Goal: Transaction & Acquisition: Purchase product/service

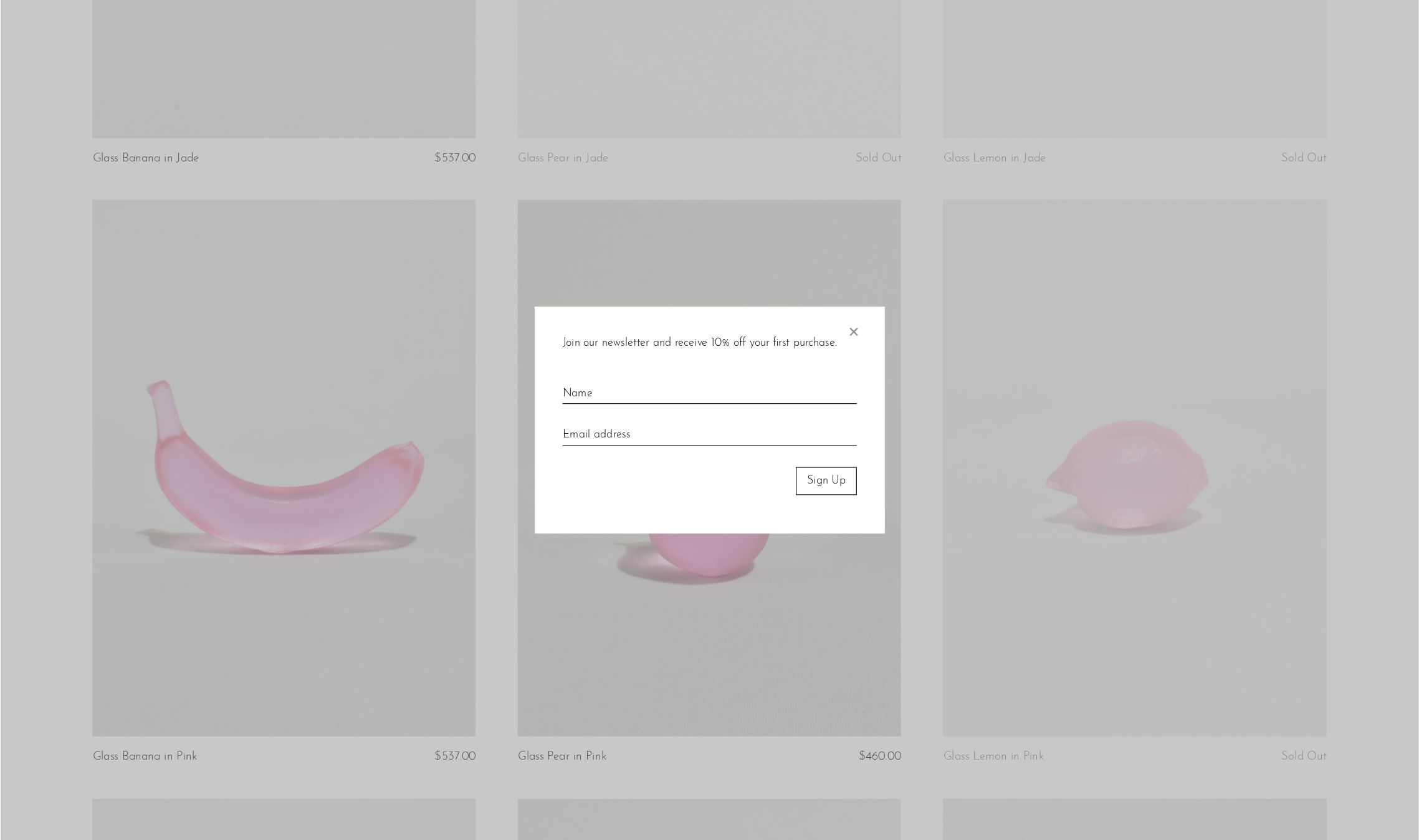
scroll to position [1630, 0]
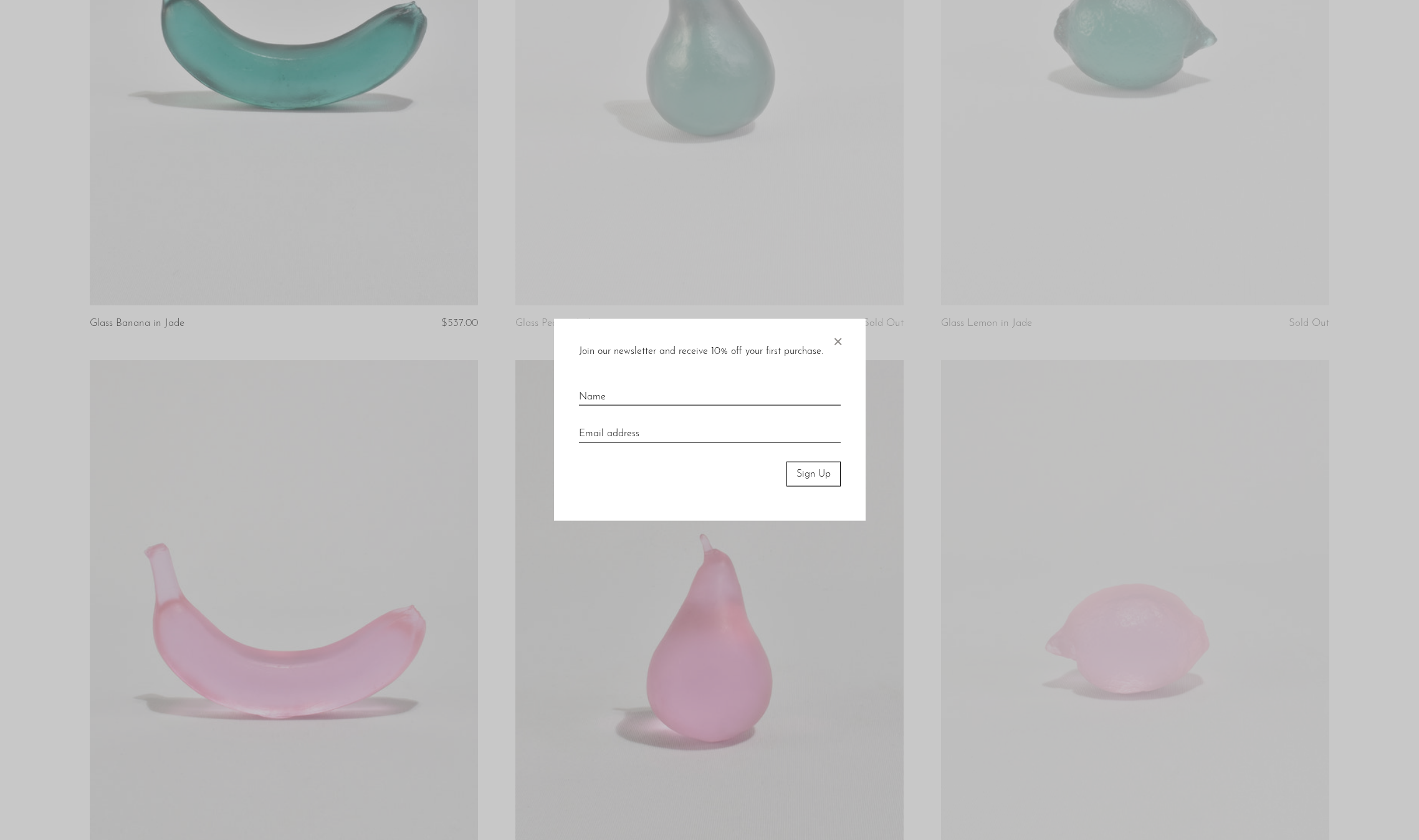
click at [840, 340] on span "×" at bounding box center [838, 339] width 12 height 40
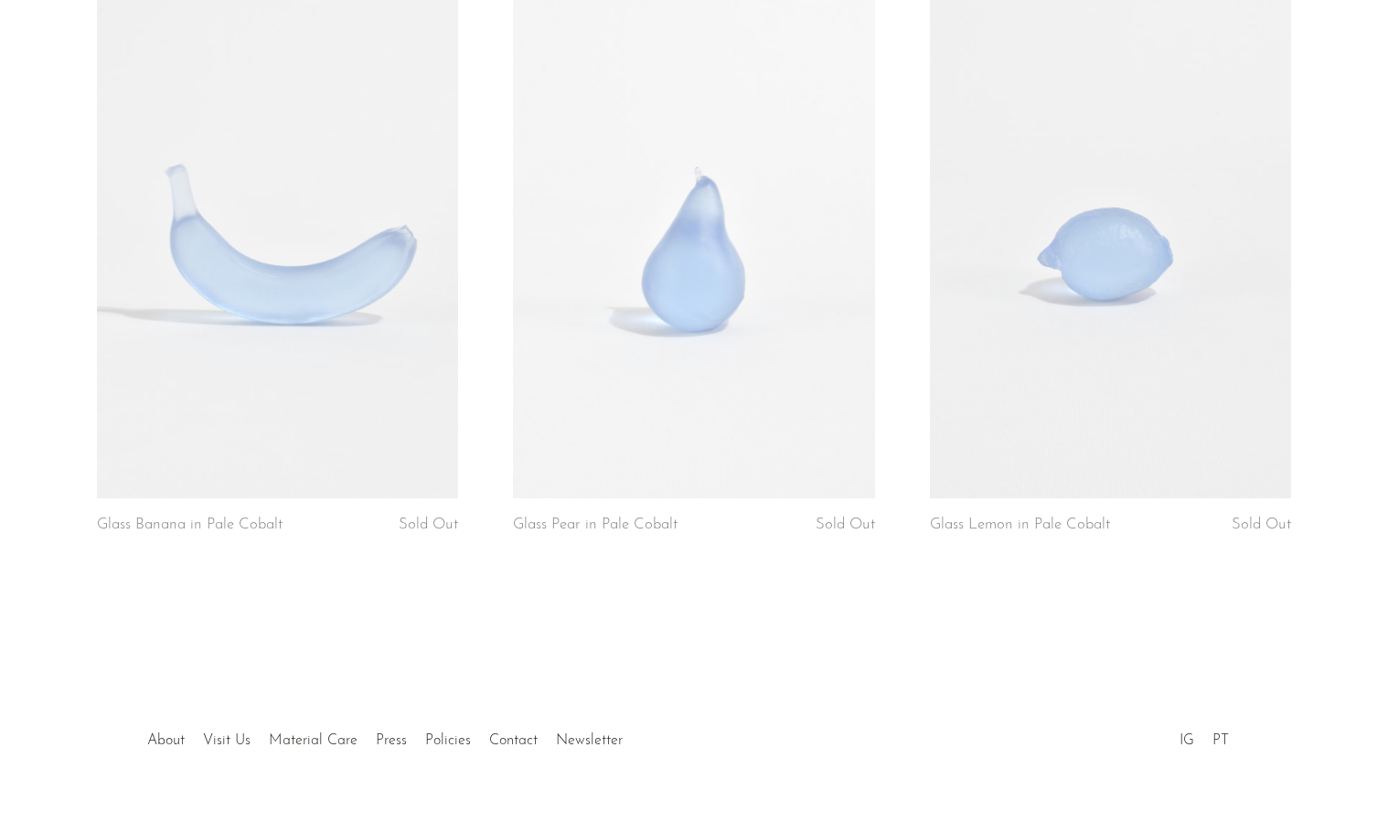
scroll to position [0, 0]
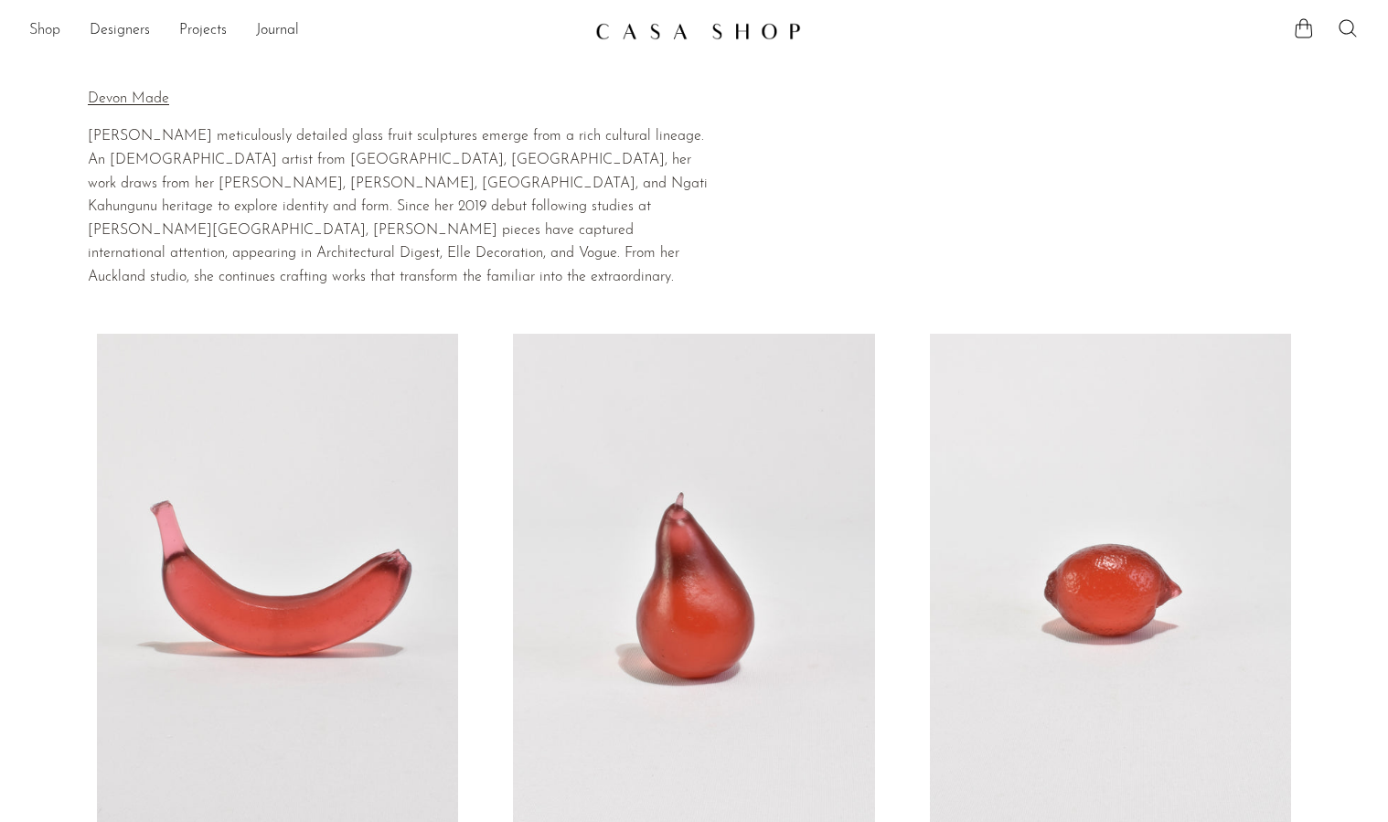
click at [44, 24] on link "Shop" at bounding box center [44, 31] width 31 height 24
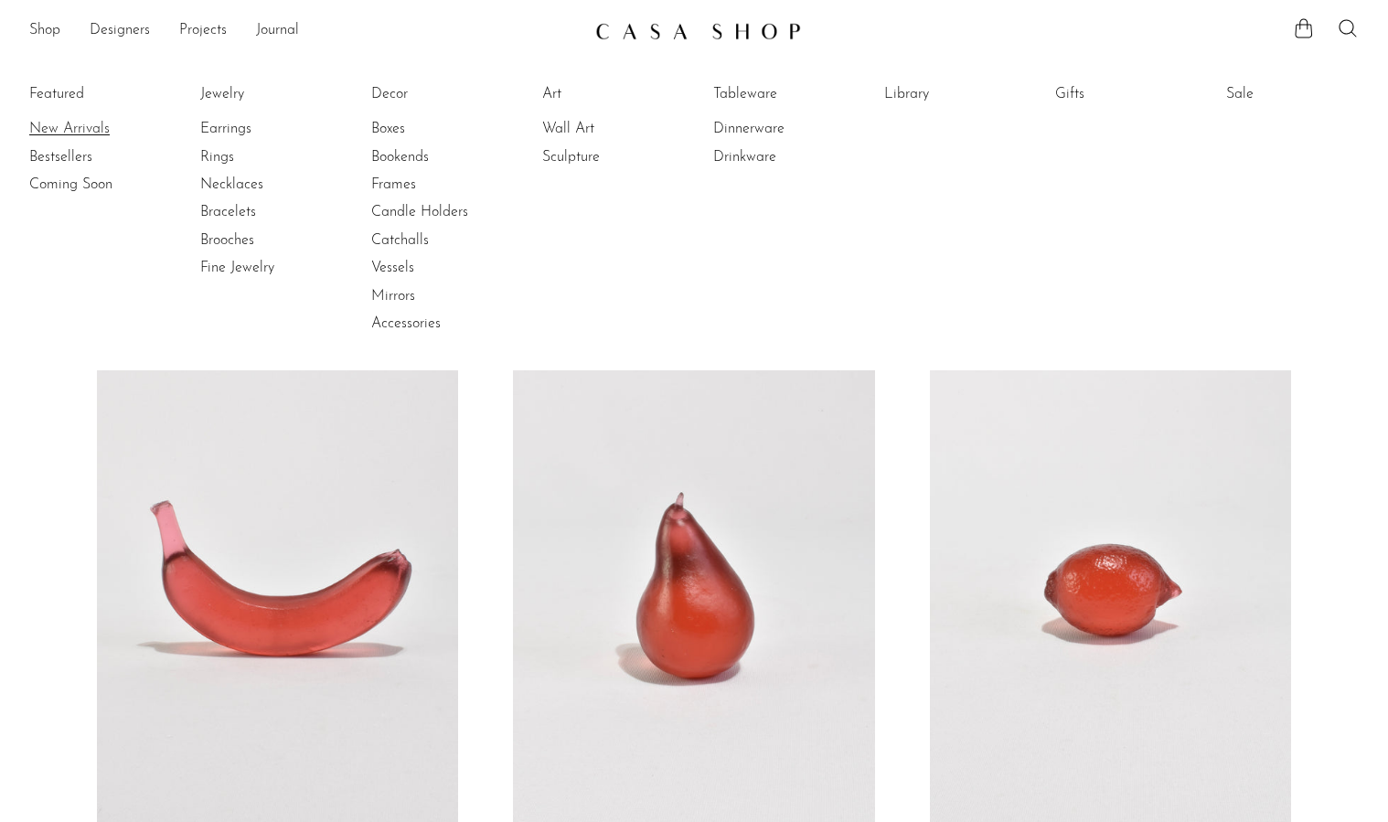
click at [76, 132] on link "New Arrivals" at bounding box center [97, 129] width 137 height 20
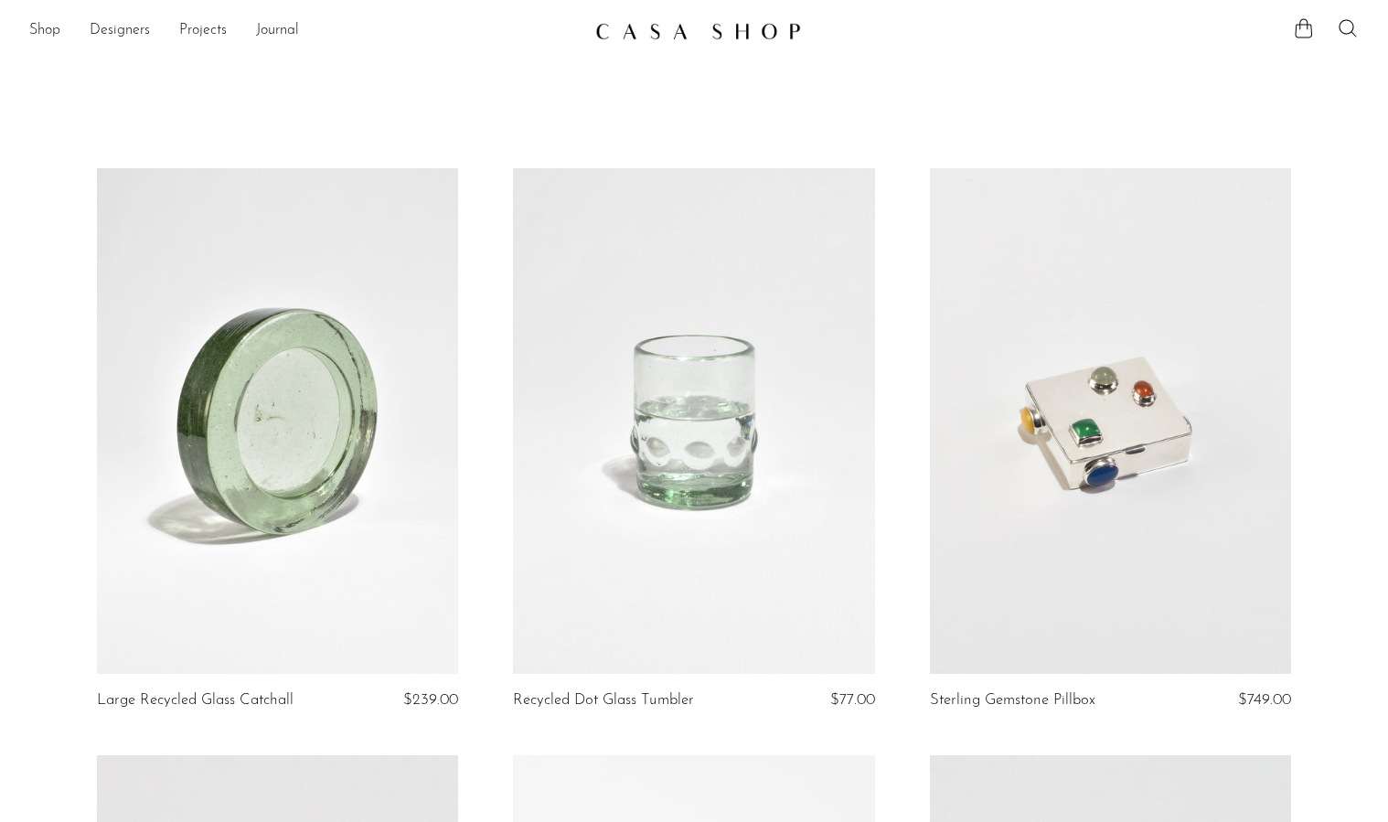
click at [332, 389] on link at bounding box center [277, 421] width 361 height 506
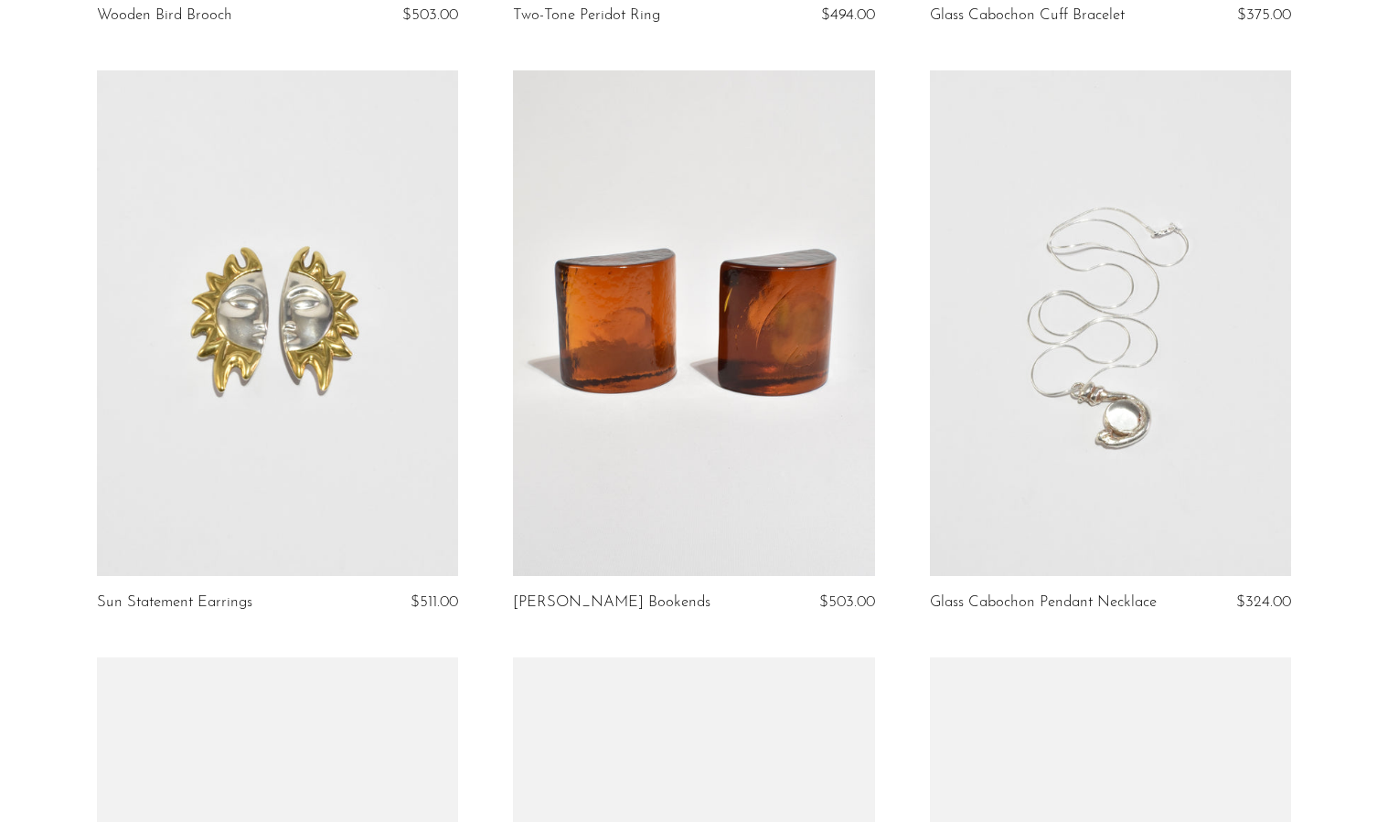
scroll to position [1844, 0]
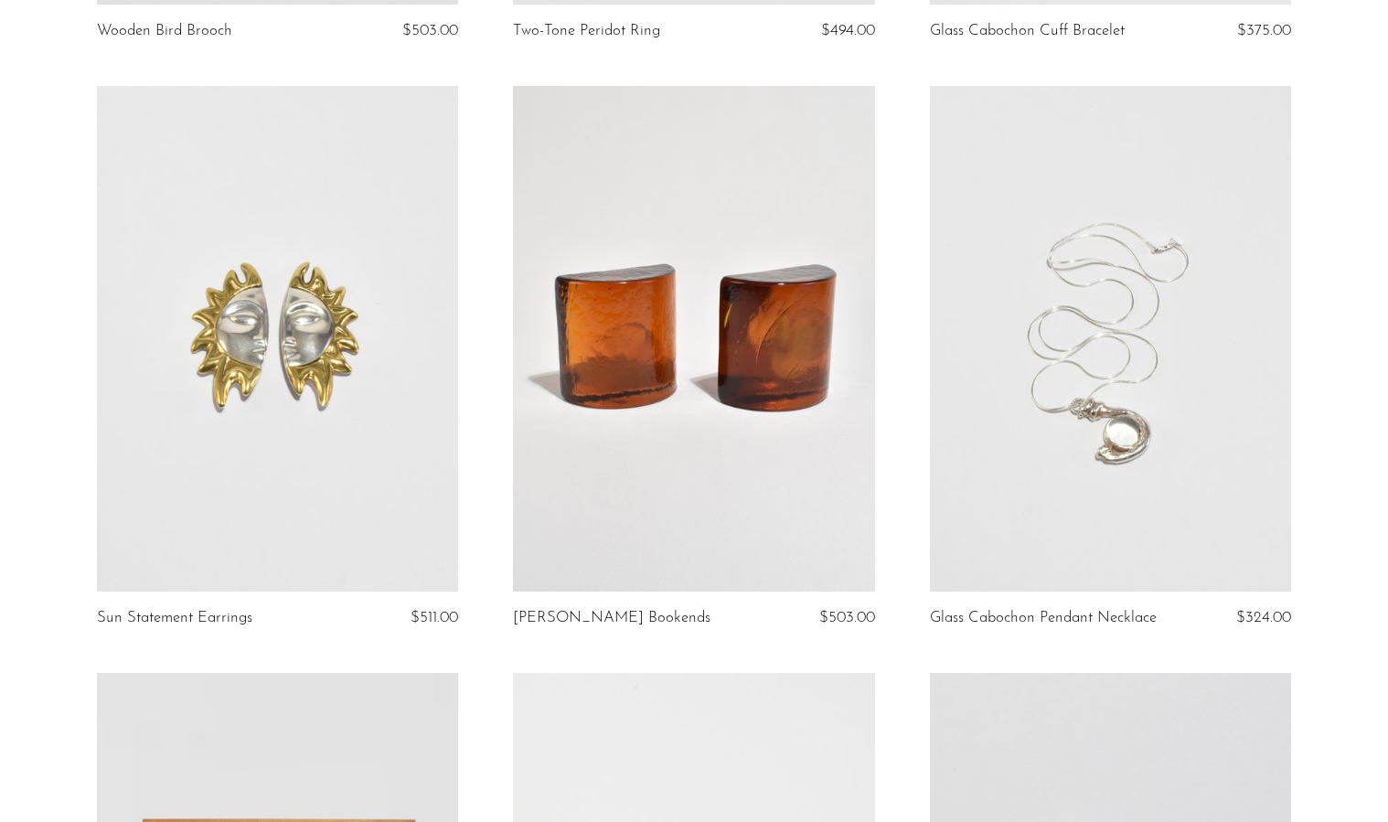
click at [785, 486] on link at bounding box center [693, 339] width 361 height 506
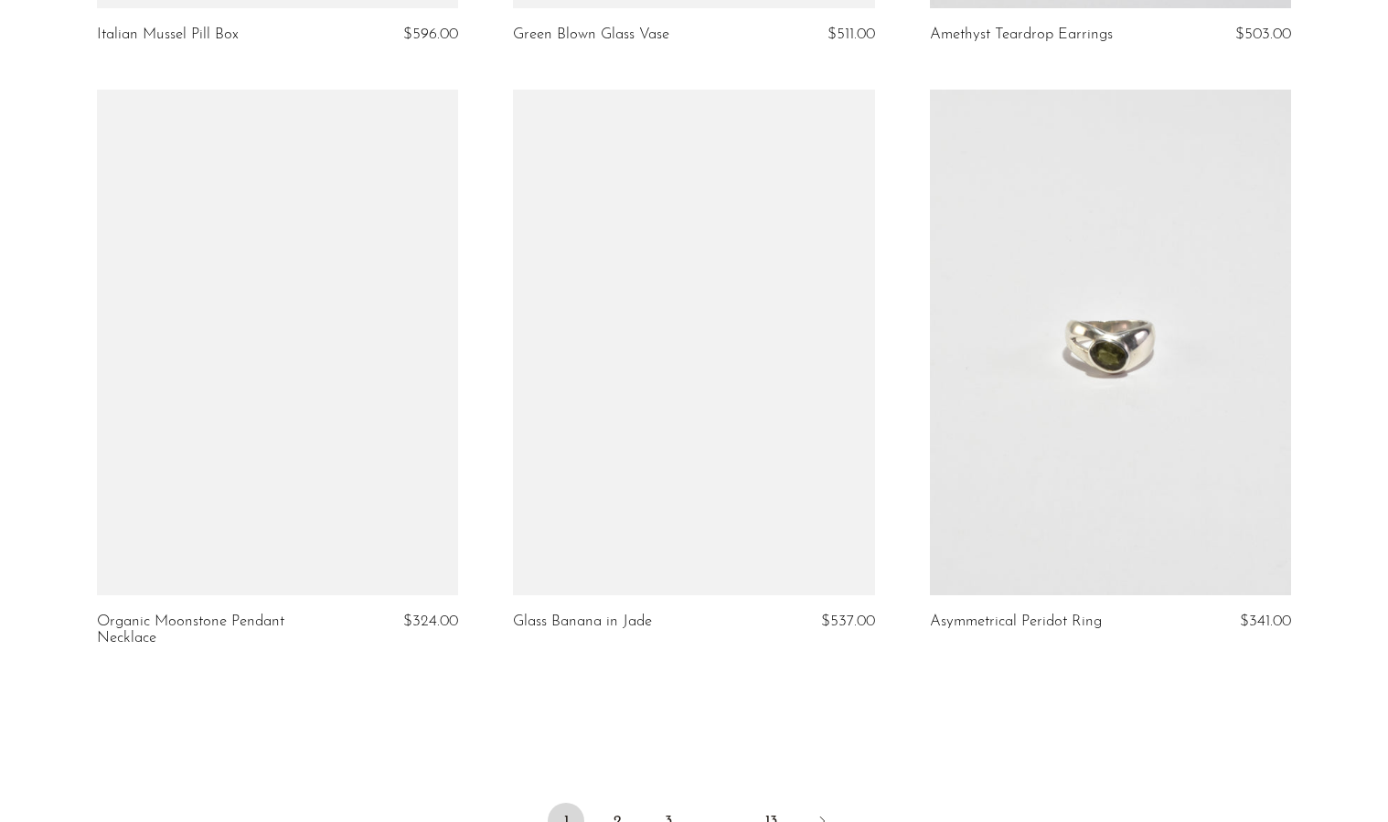
scroll to position [6850, 0]
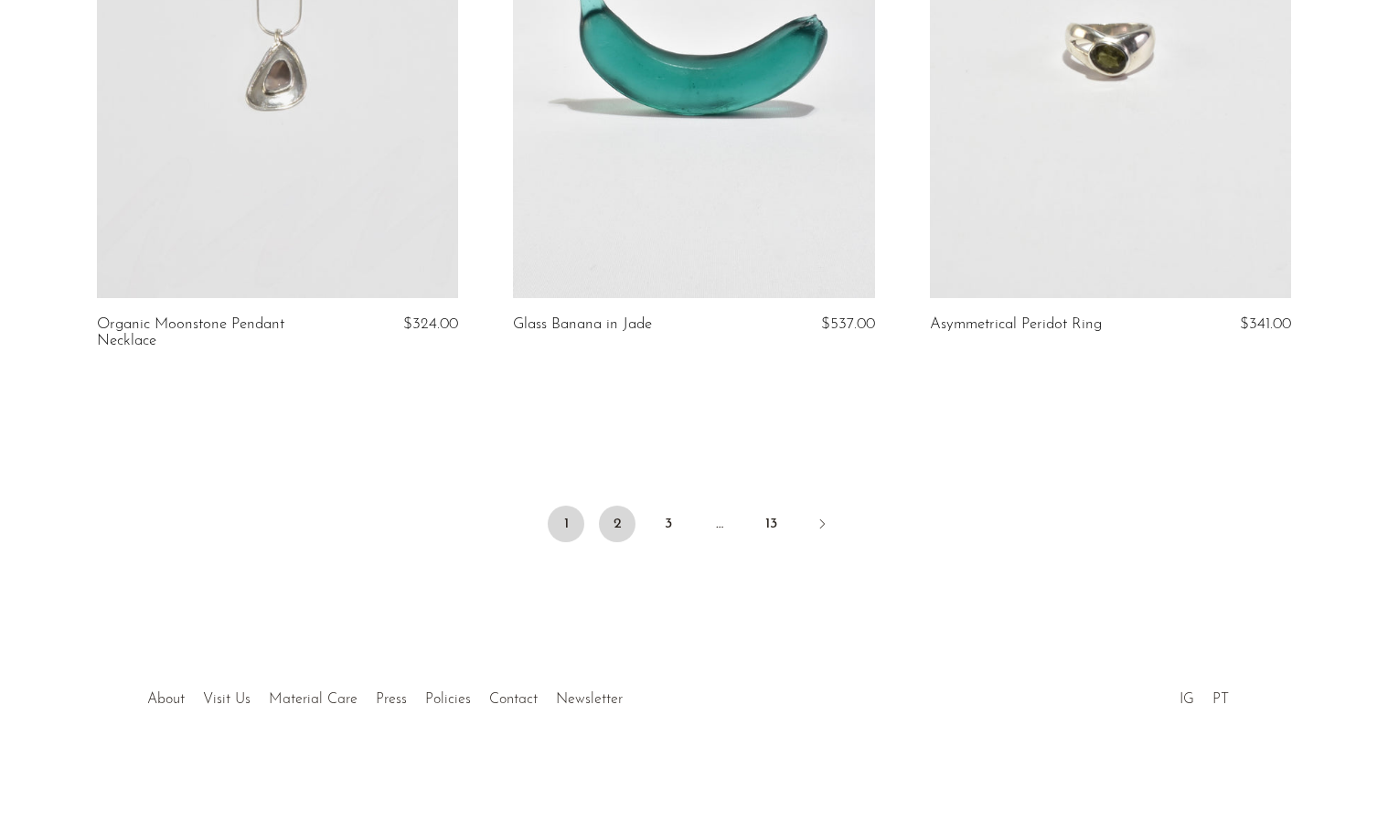
click at [613, 521] on link "2" at bounding box center [617, 524] width 37 height 37
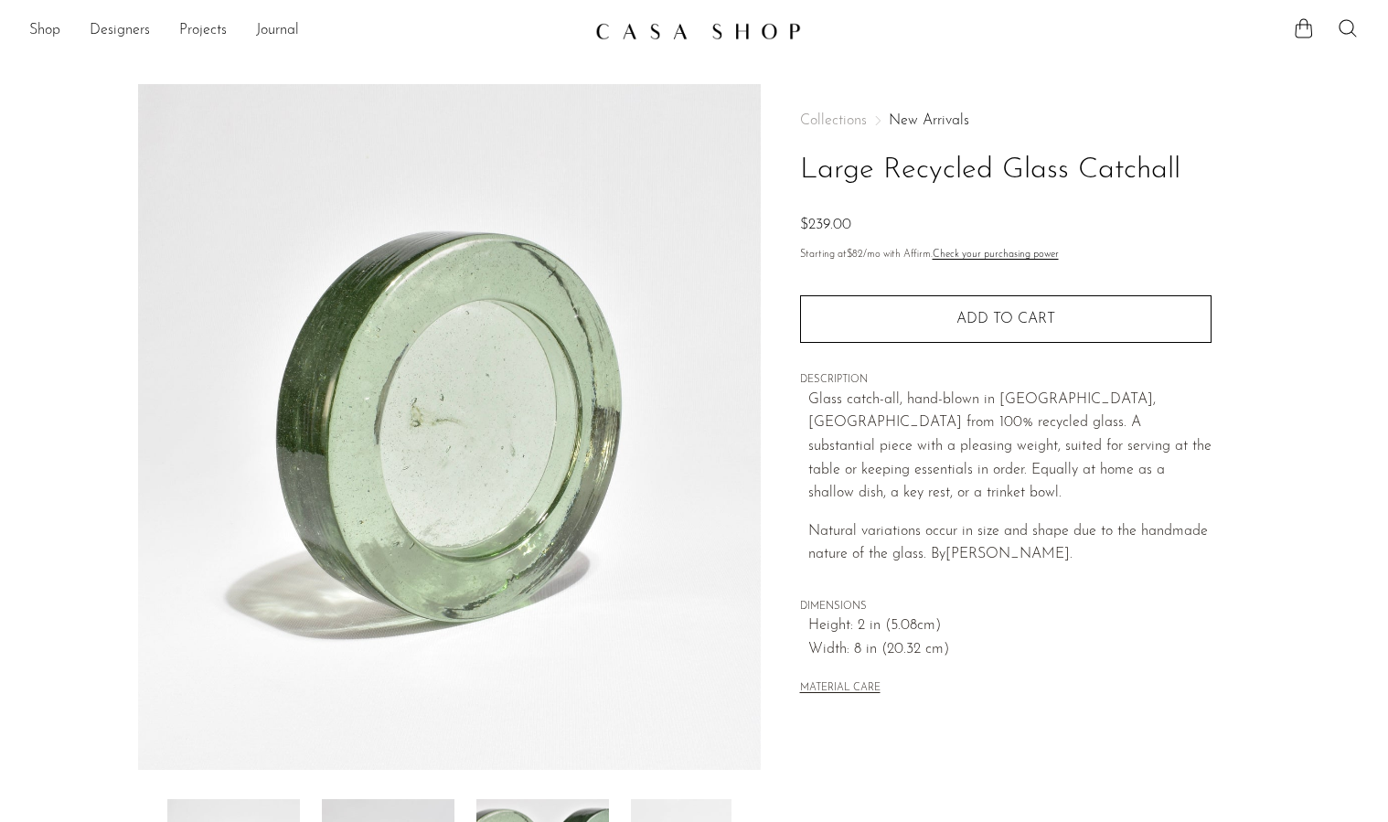
scroll to position [369, 0]
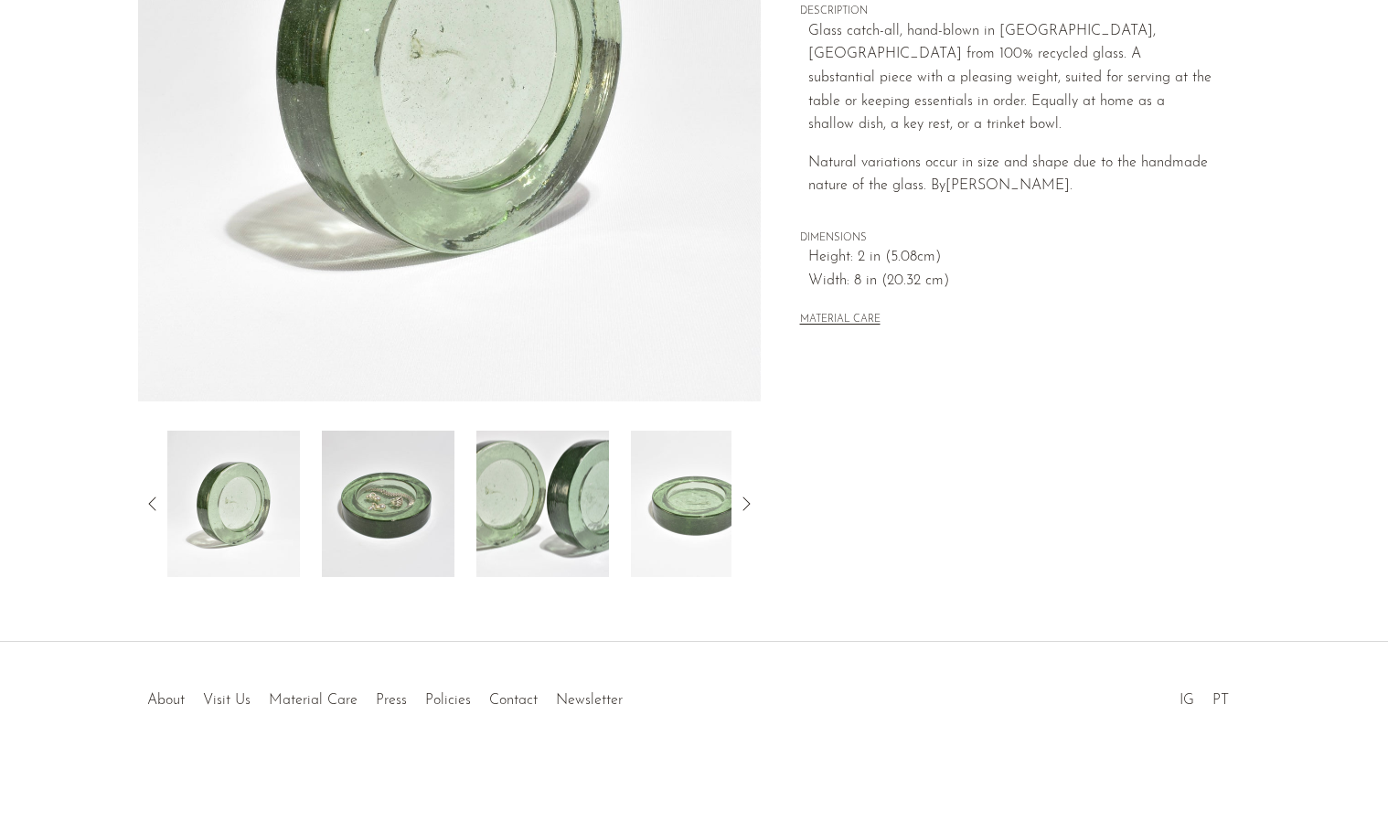
click at [395, 518] on img at bounding box center [388, 504] width 133 height 146
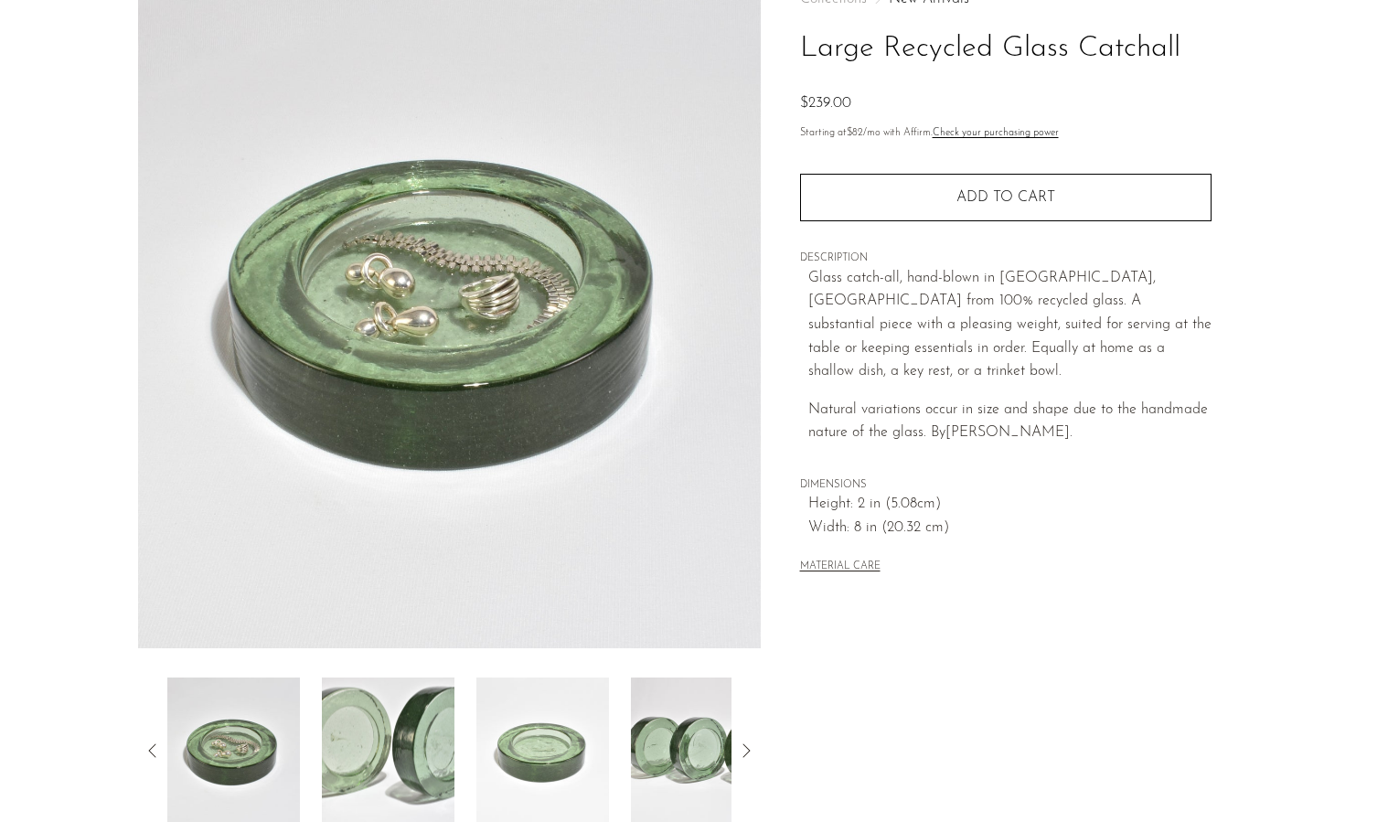
scroll to position [112, 0]
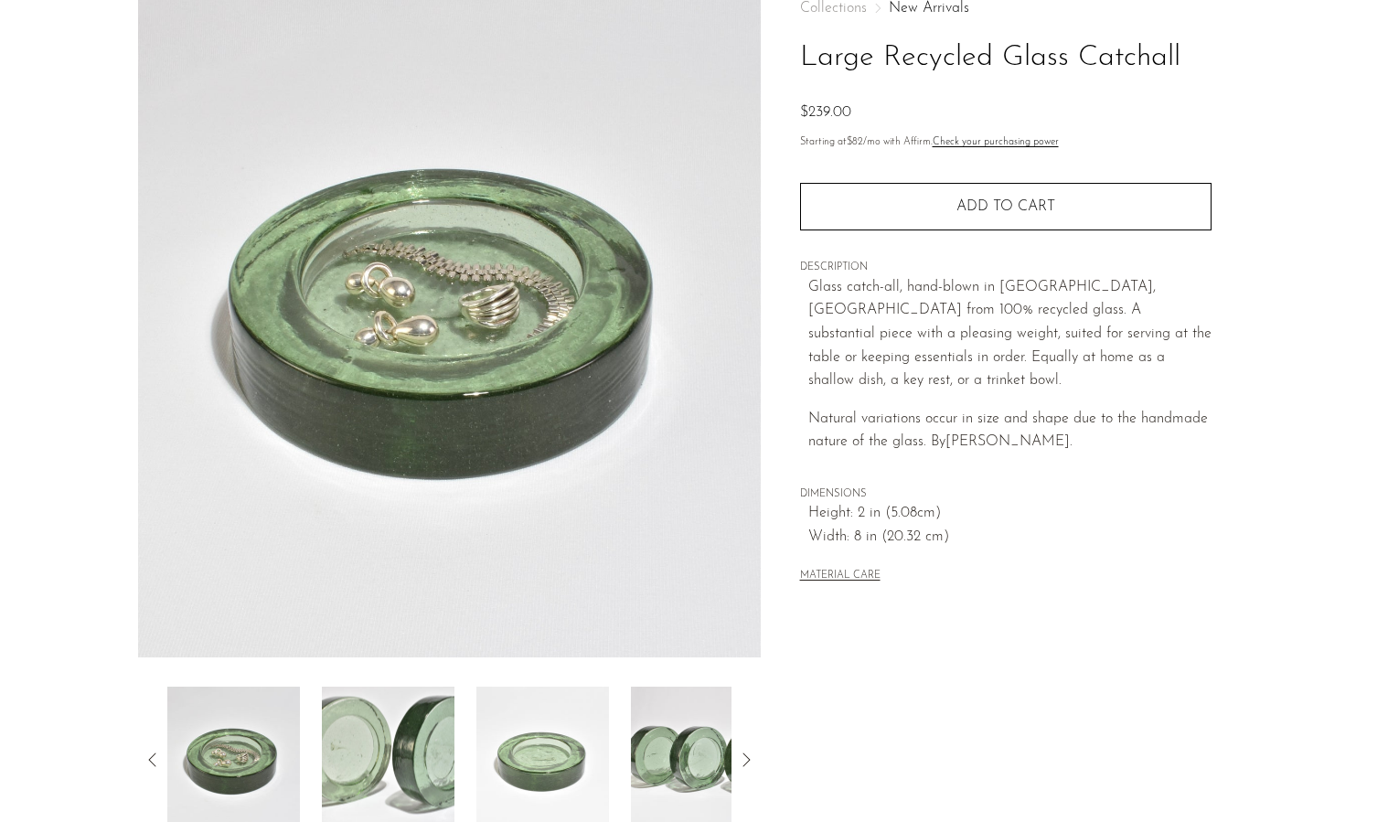
click at [380, 765] on img at bounding box center [388, 760] width 133 height 146
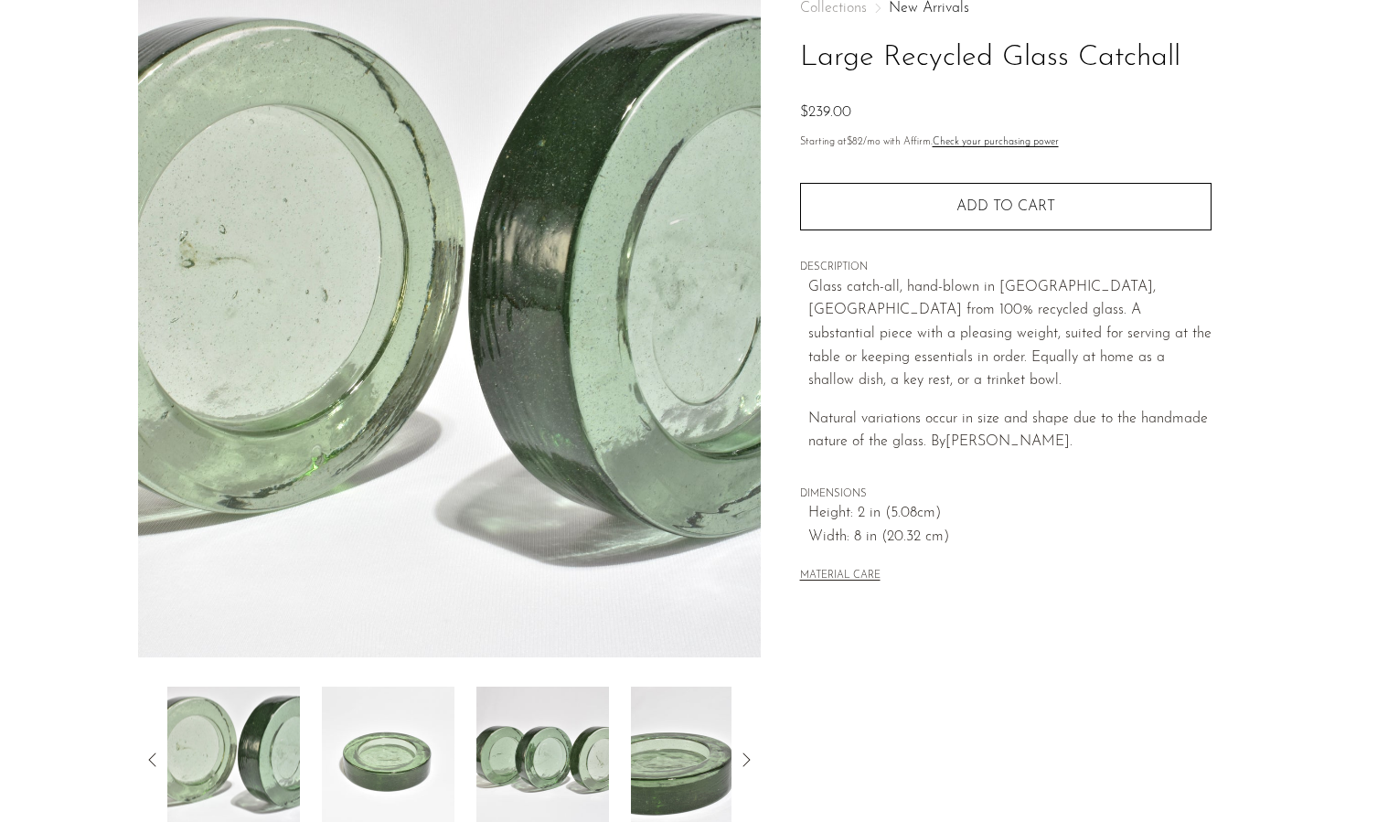
click at [443, 766] on img at bounding box center [388, 760] width 133 height 146
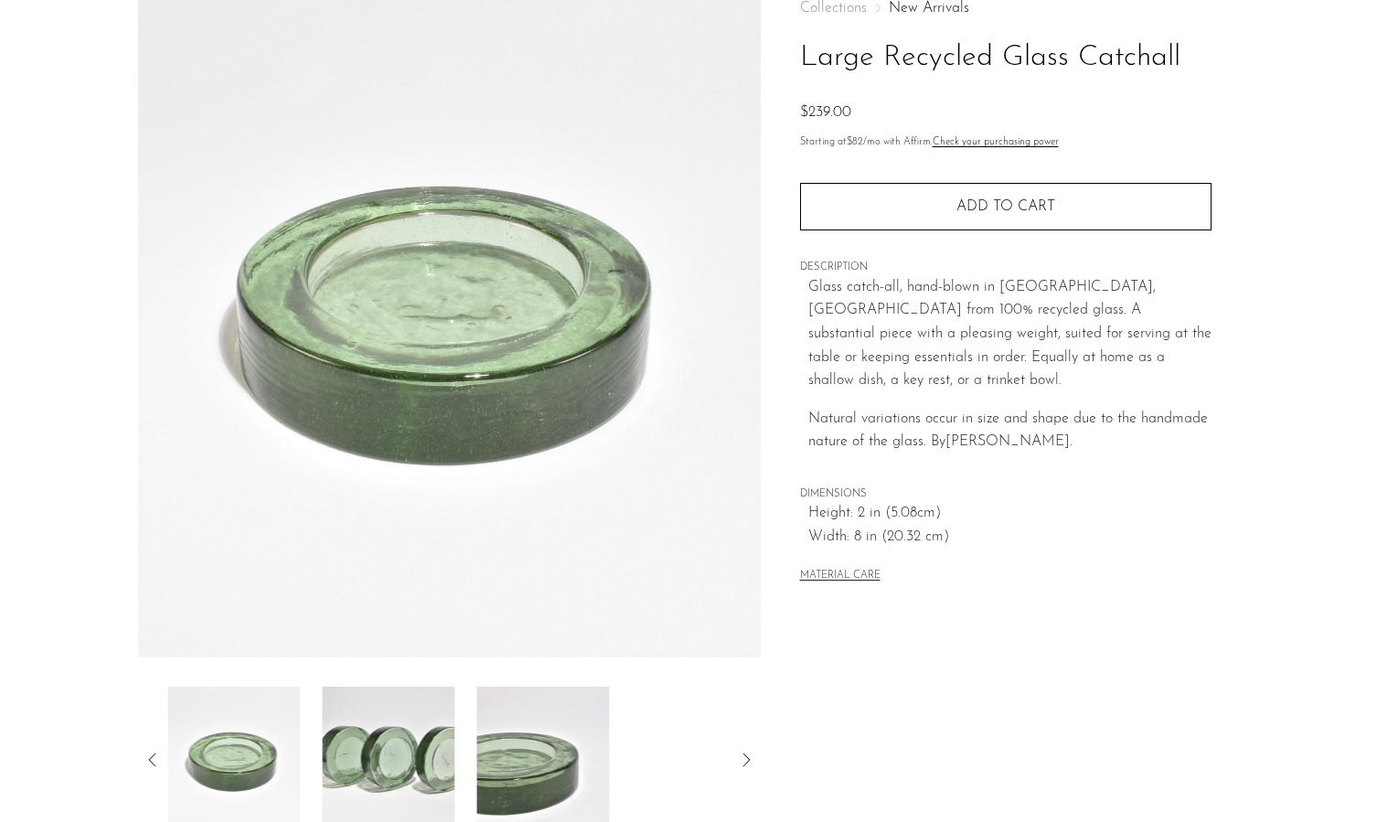
click at [529, 763] on img at bounding box center [542, 760] width 133 height 146
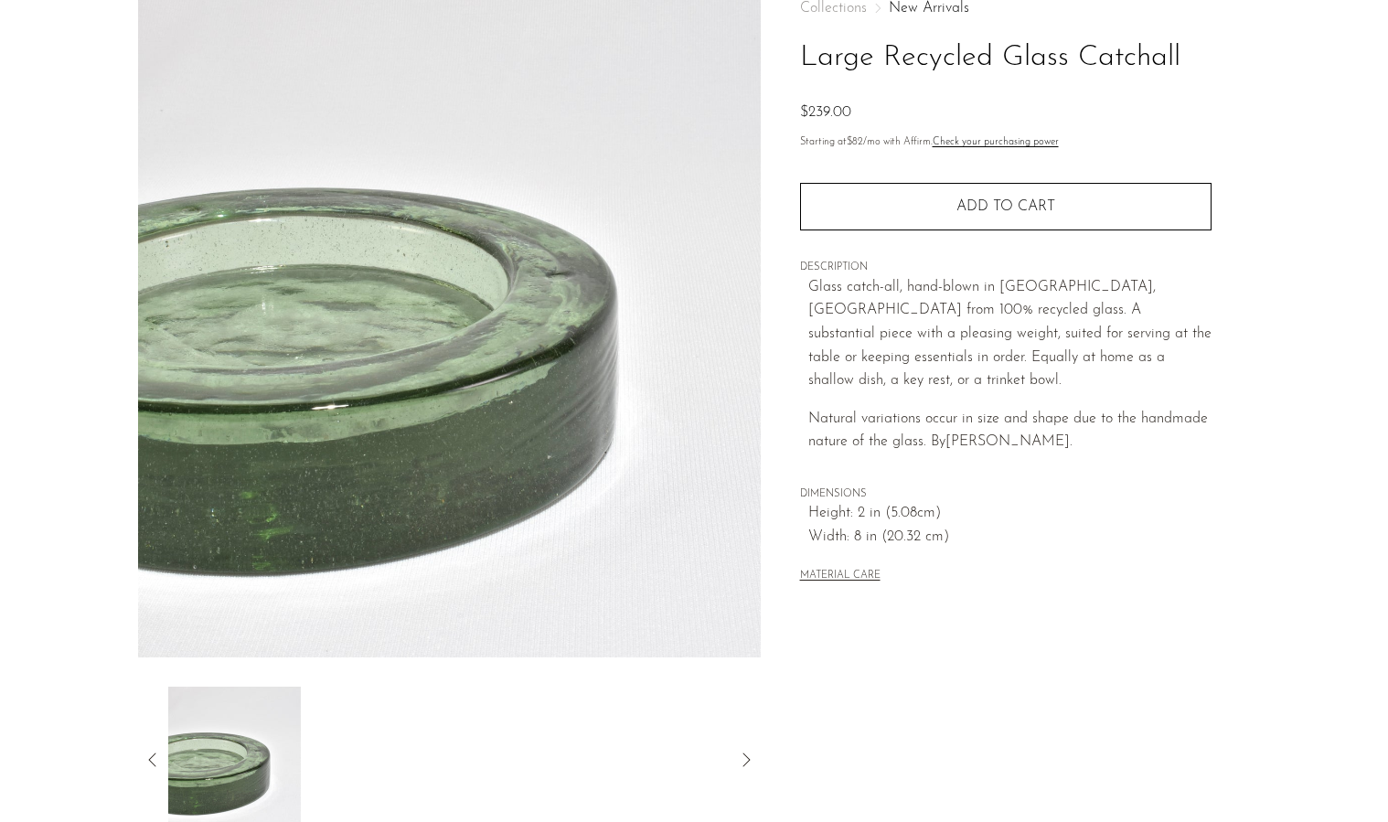
click at [575, 759] on div at bounding box center [449, 760] width 564 height 146
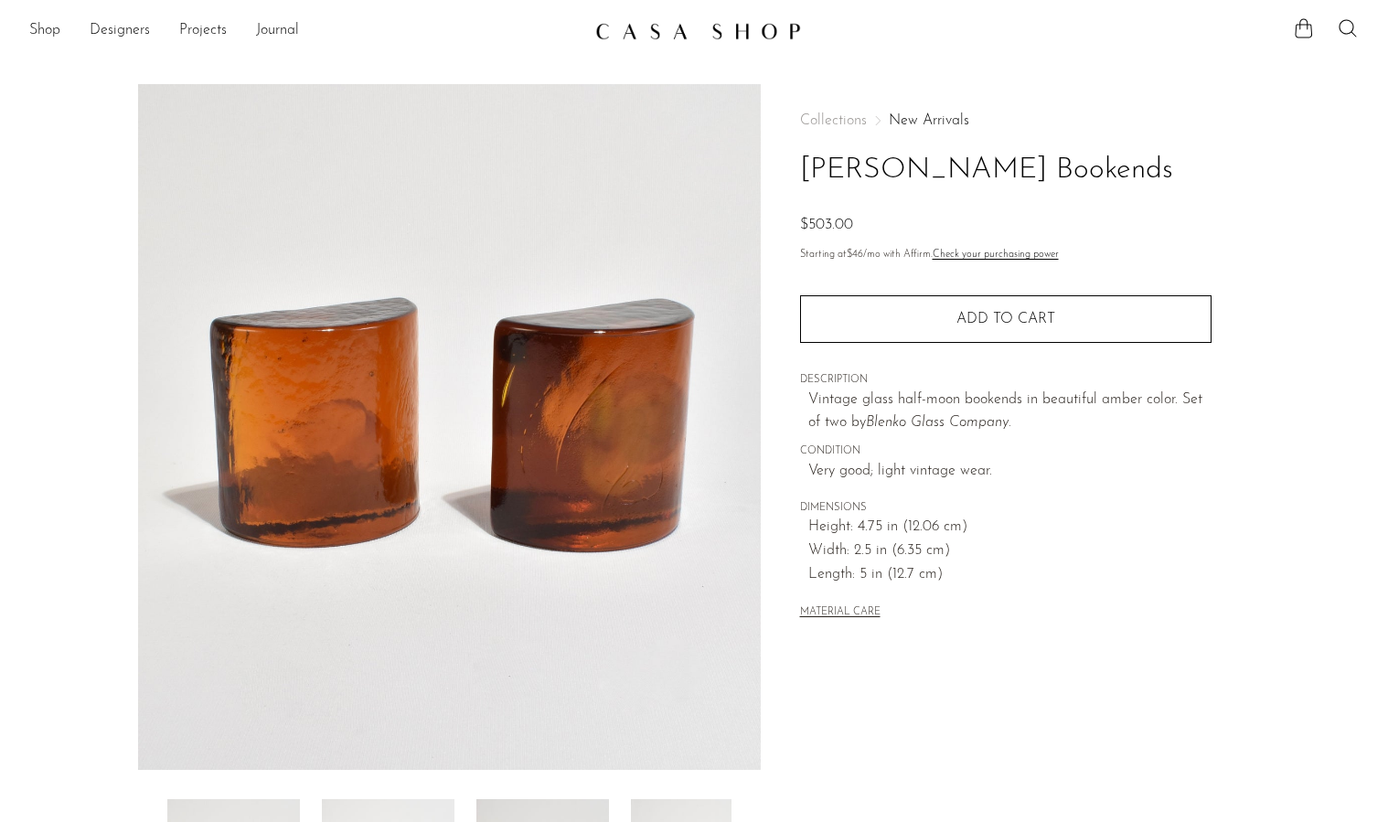
scroll to position [369, 0]
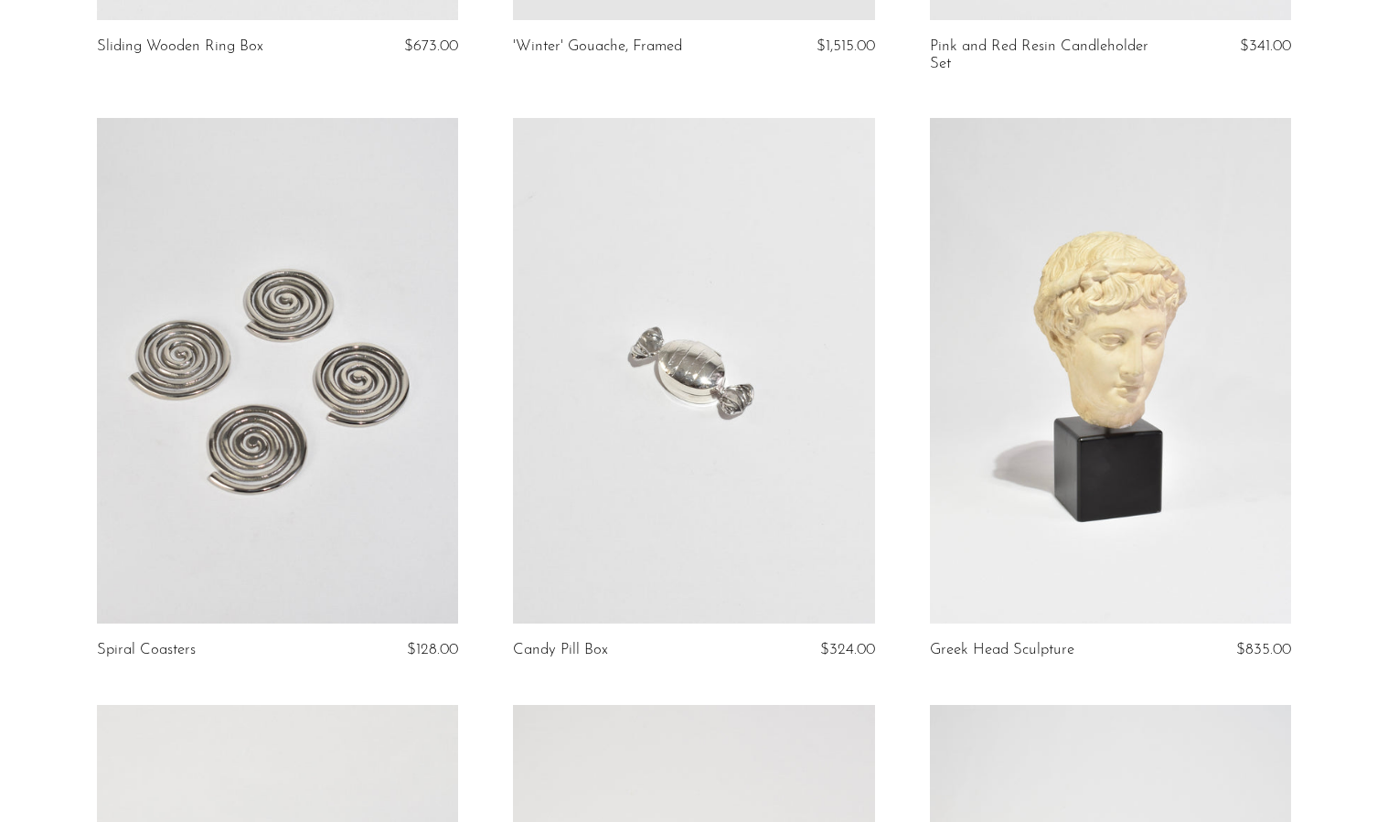
scroll to position [2411, 0]
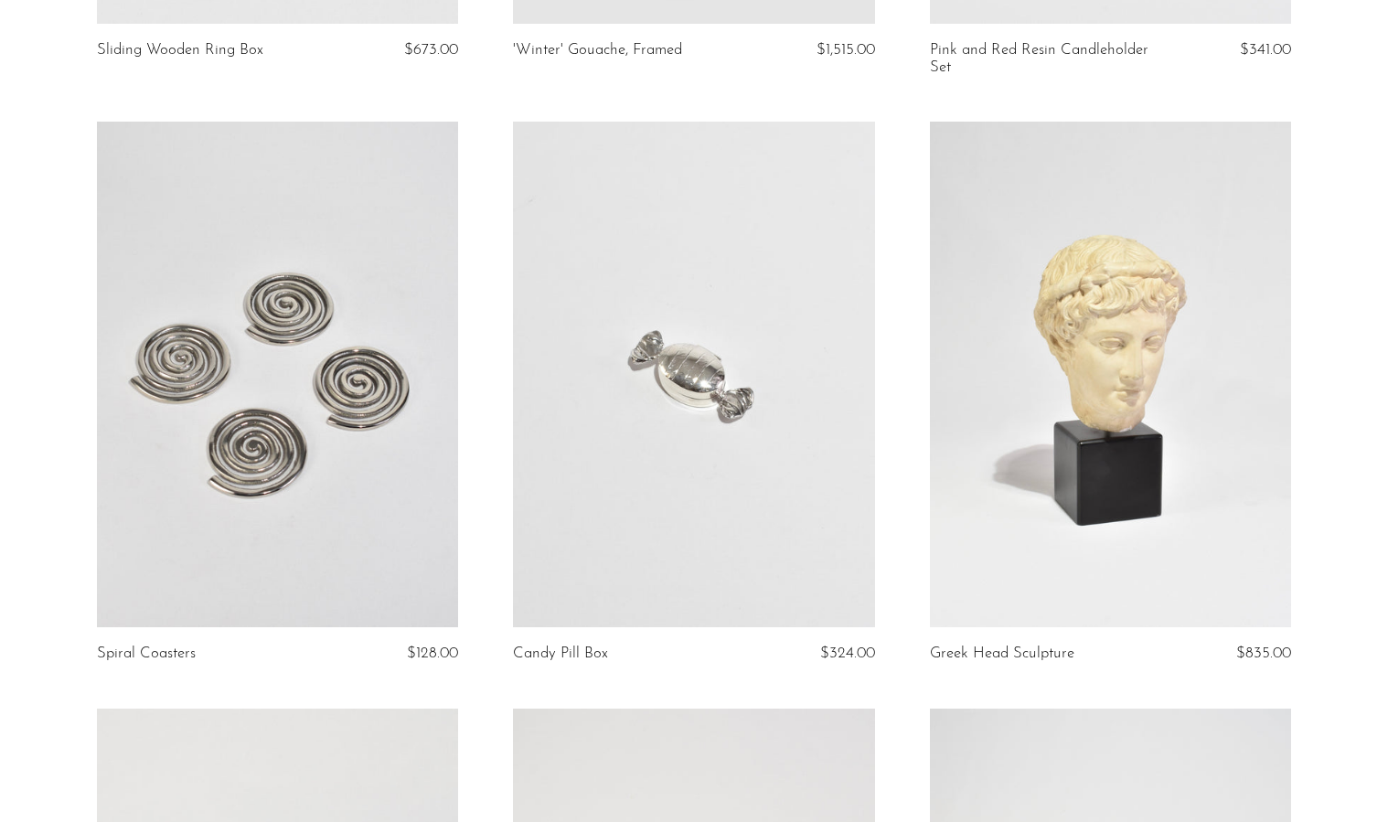
click at [395, 417] on link at bounding box center [277, 375] width 361 height 506
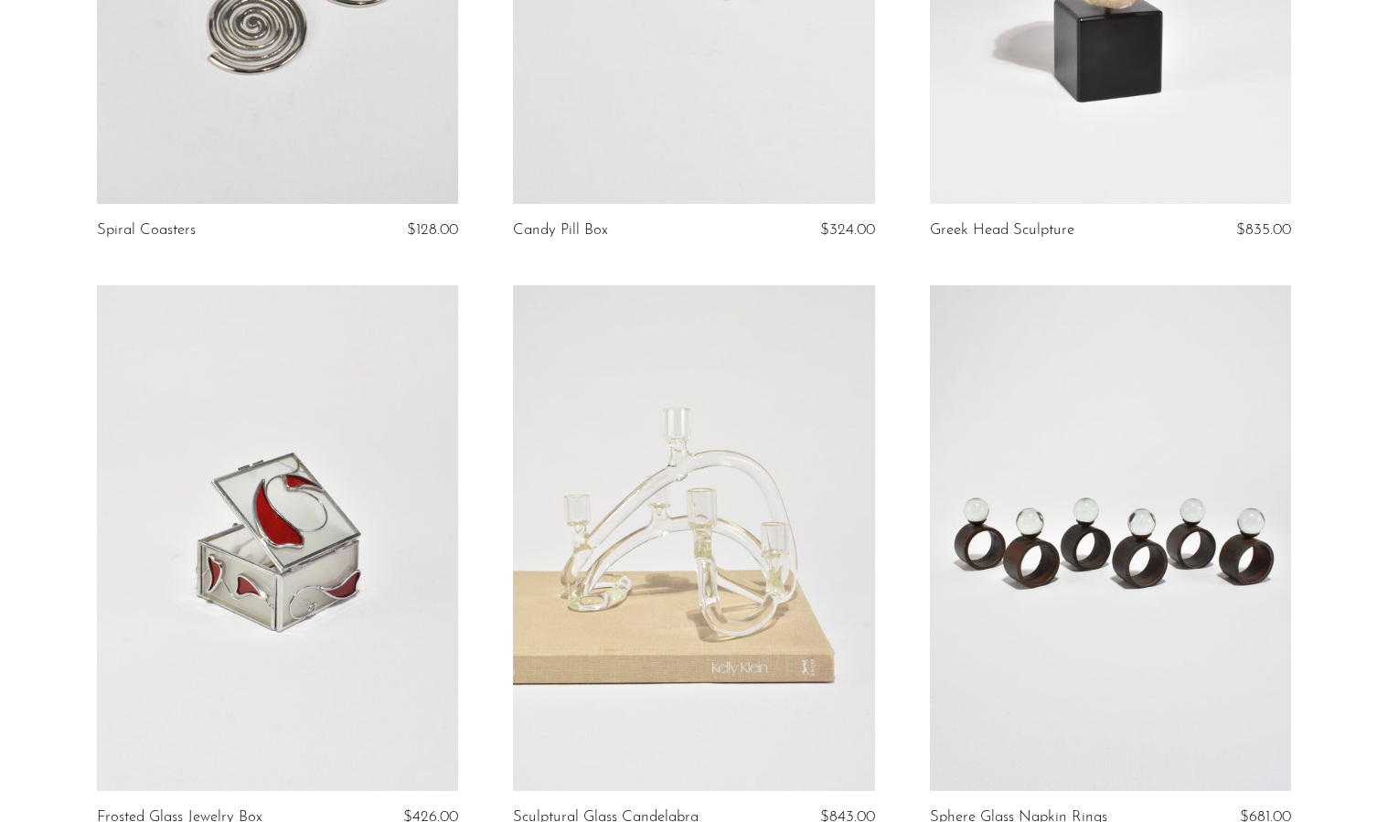
scroll to position [2837, 0]
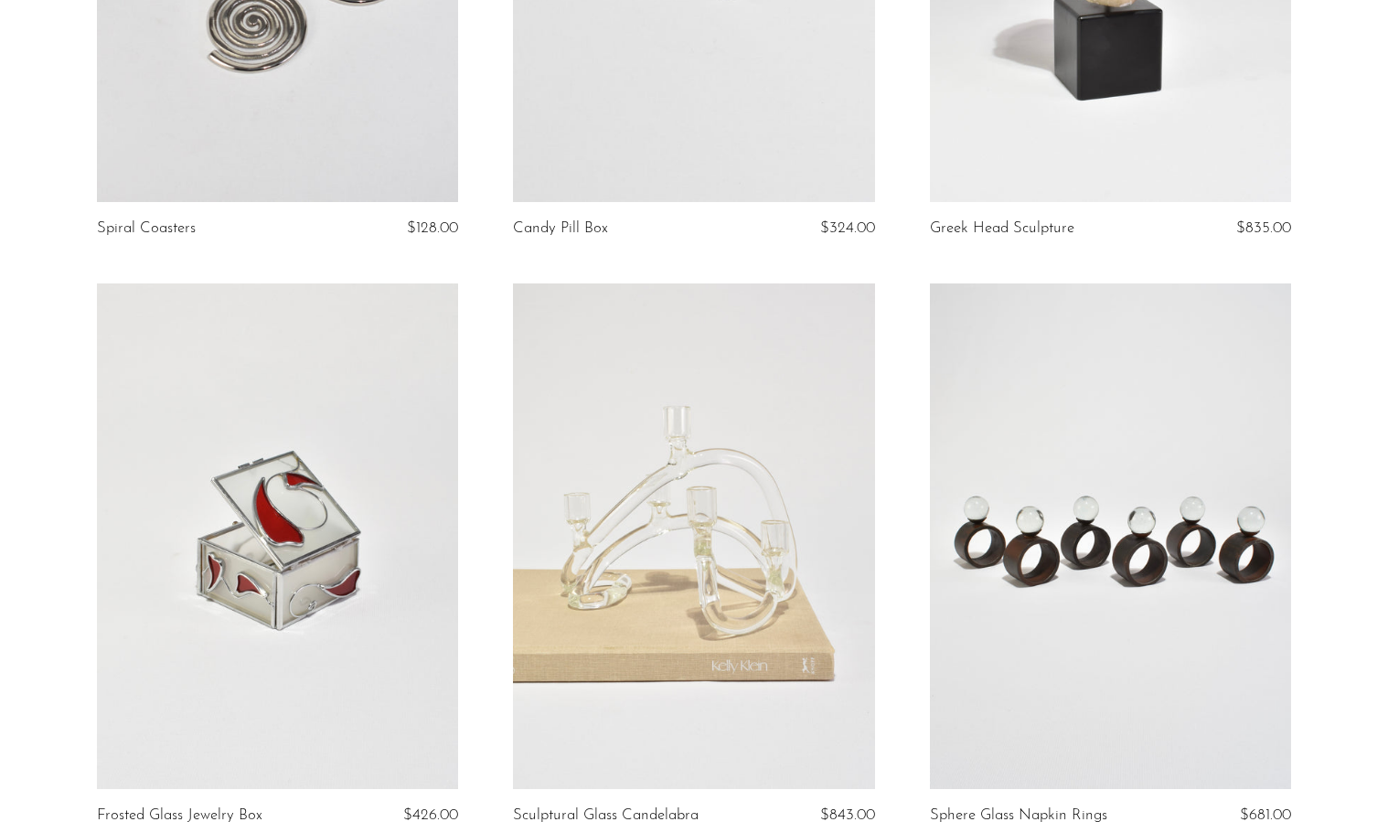
click at [820, 604] on link at bounding box center [693, 536] width 361 height 506
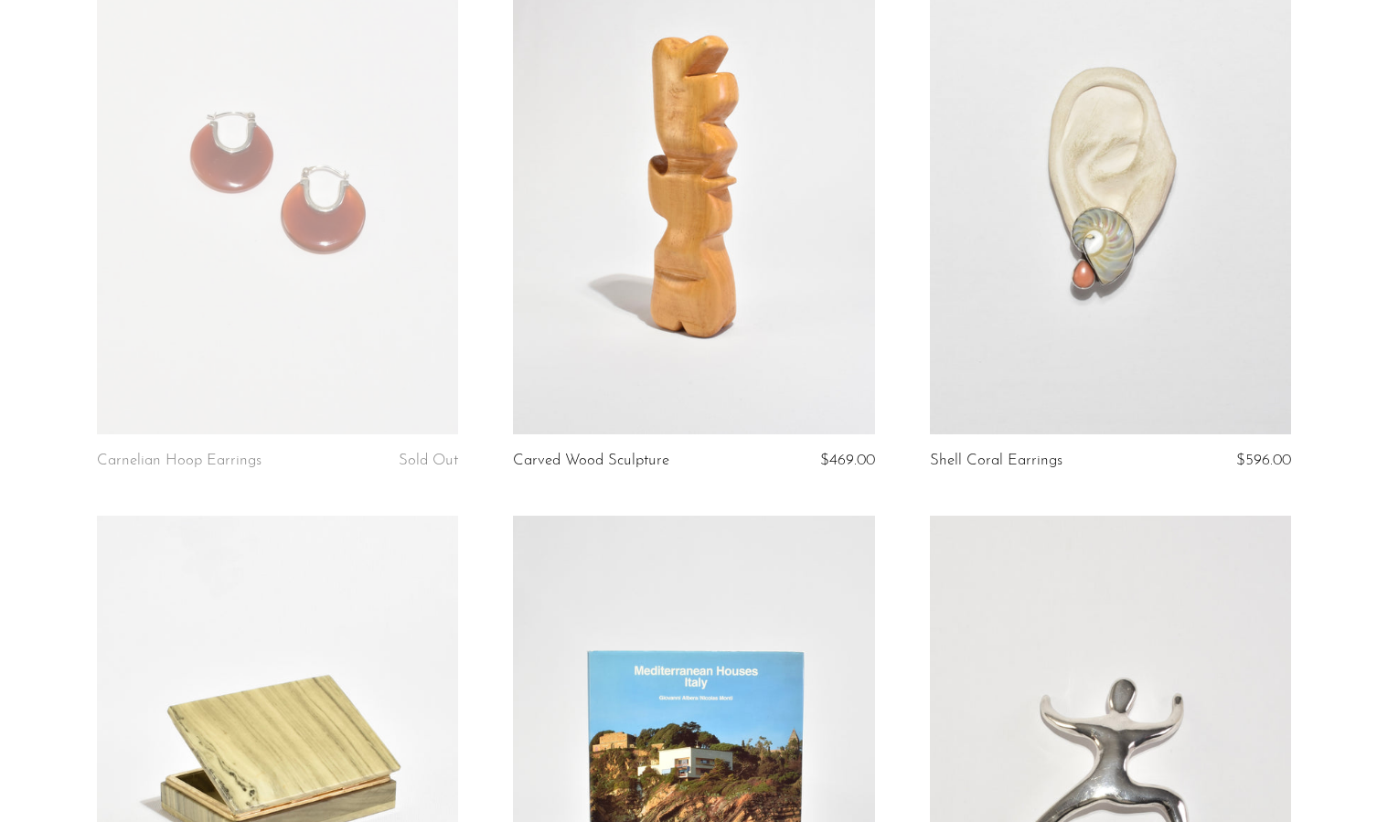
scroll to position [6833, 0]
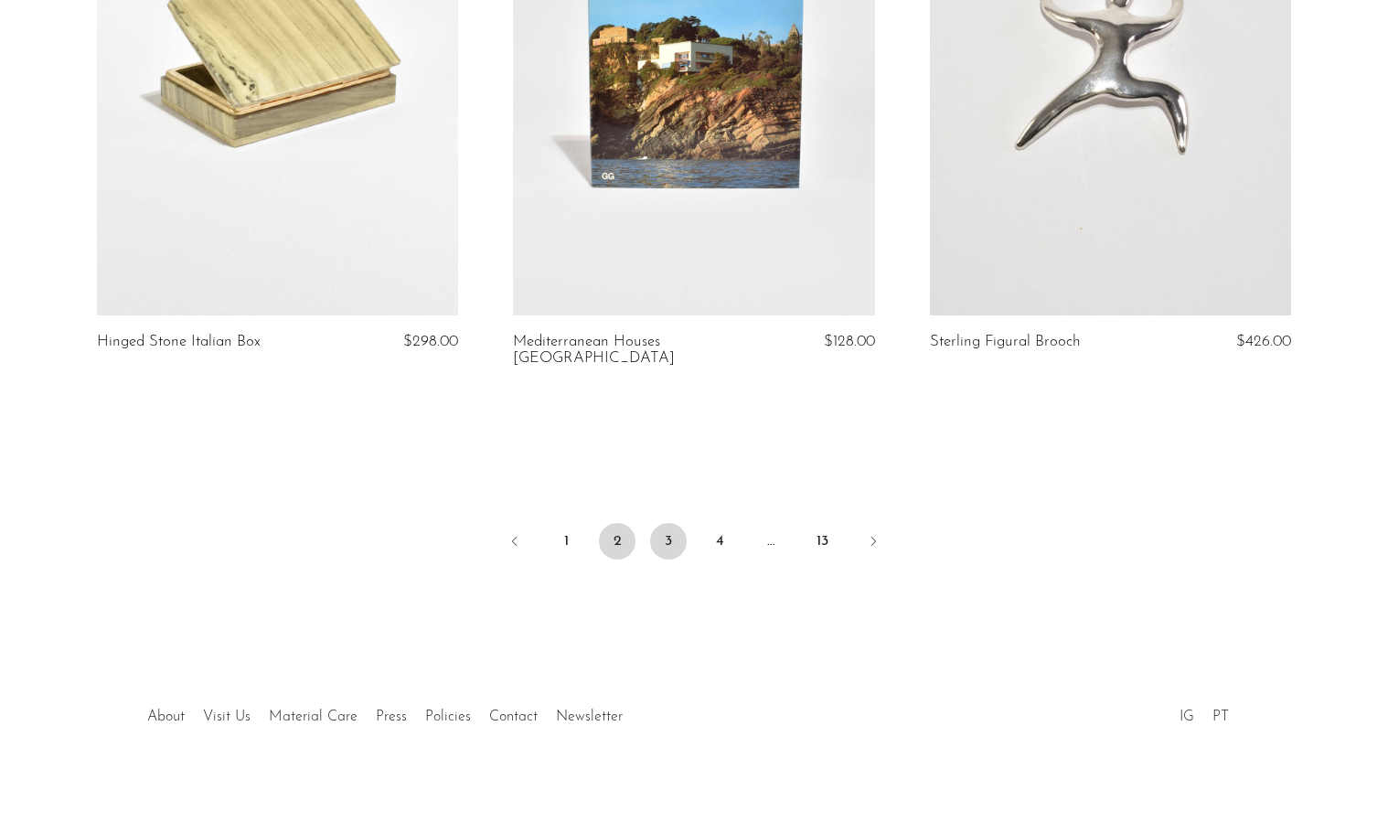
click at [679, 523] on link "3" at bounding box center [668, 541] width 37 height 37
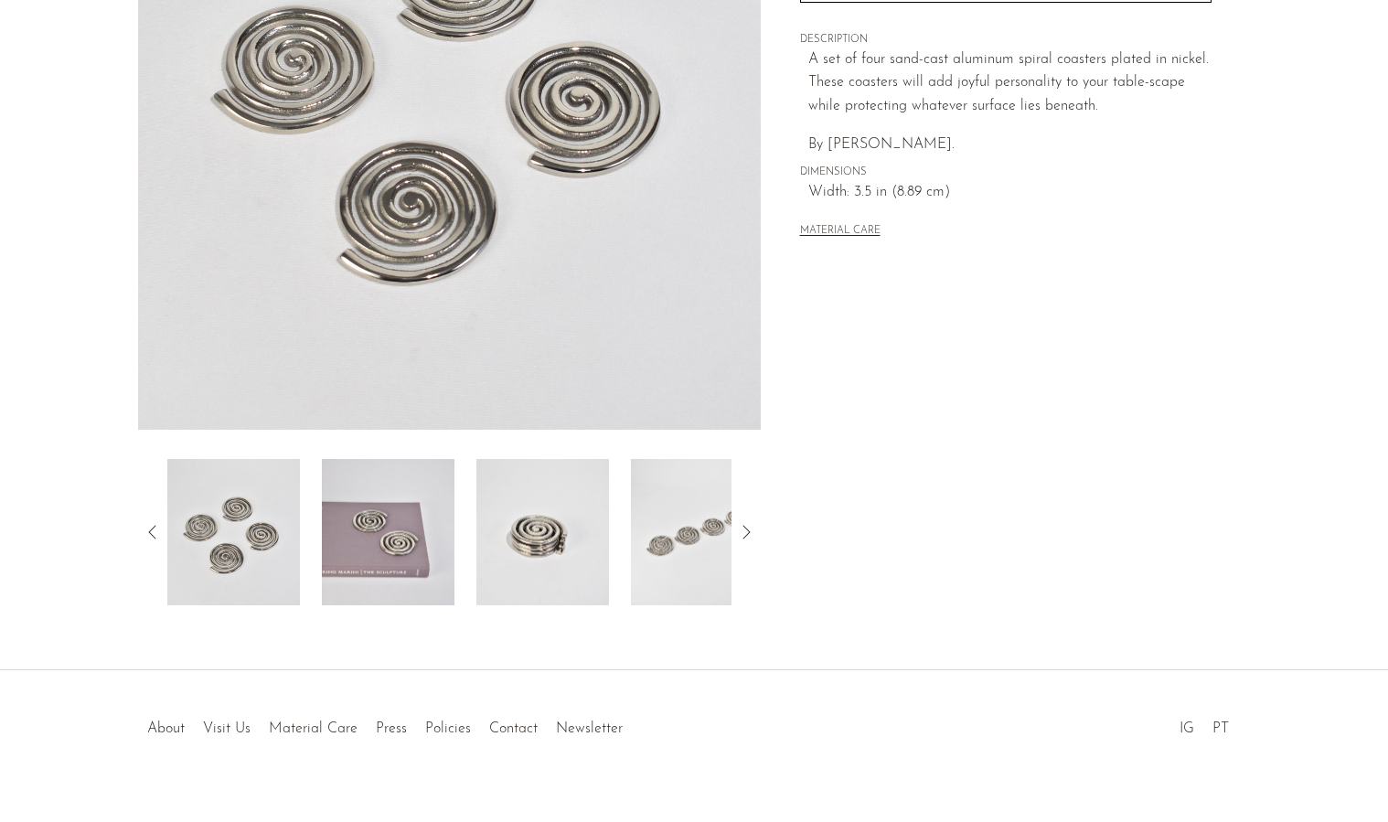
scroll to position [345, 0]
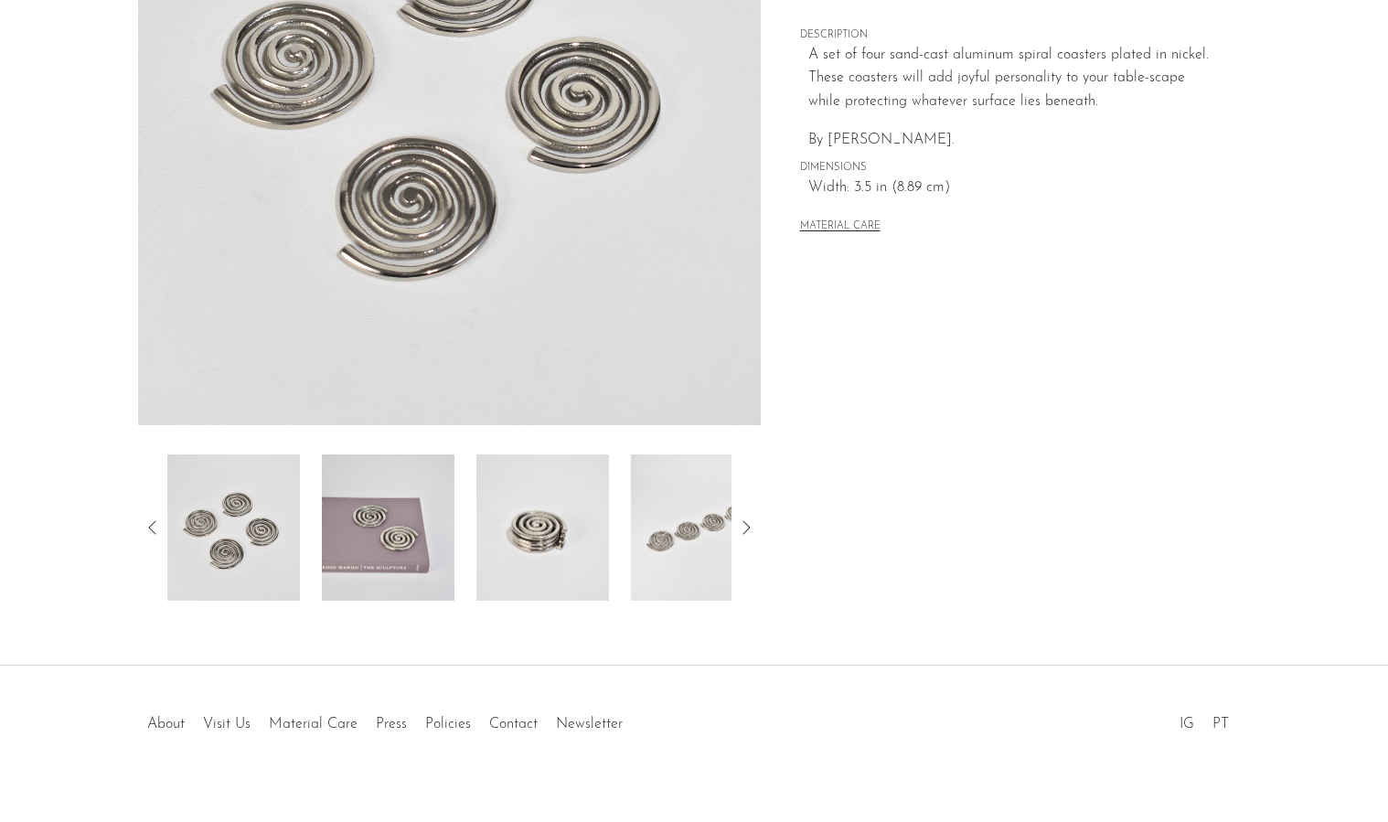
click at [376, 605] on div "Spiral Coasters $128.00" at bounding box center [694, 202] width 1388 height 926
click at [396, 515] on img at bounding box center [388, 527] width 133 height 146
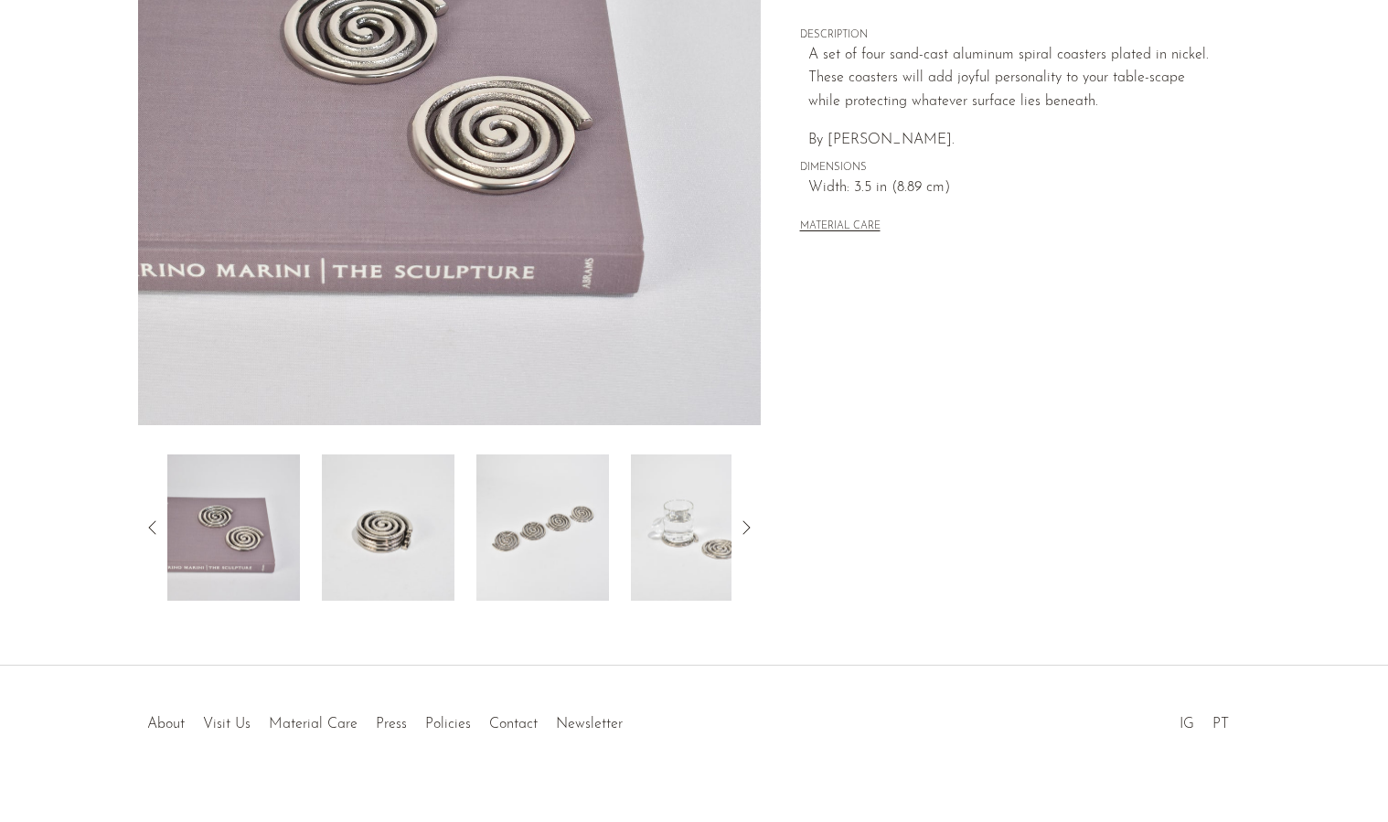
click at [418, 526] on img at bounding box center [388, 527] width 133 height 146
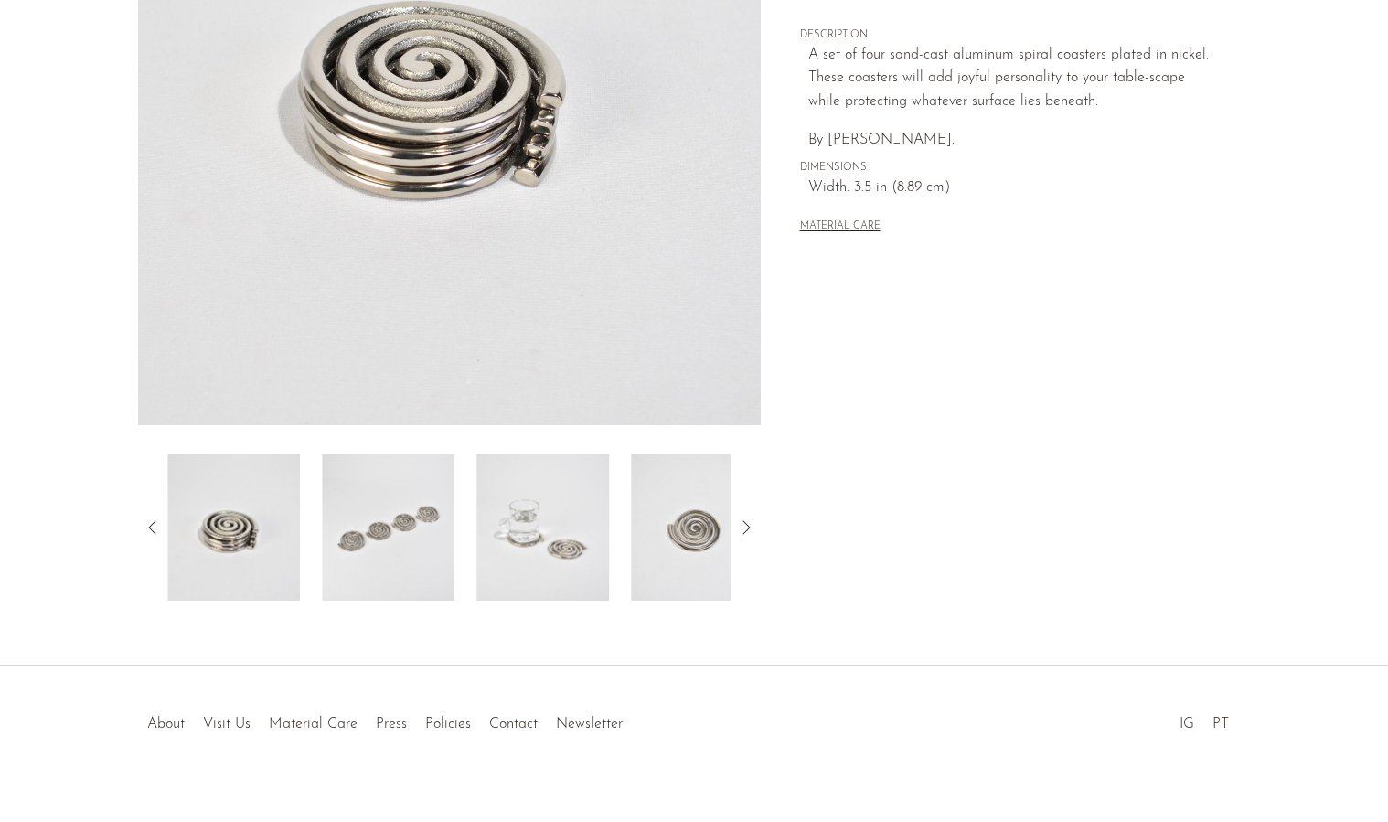
click at [443, 526] on img at bounding box center [388, 527] width 133 height 146
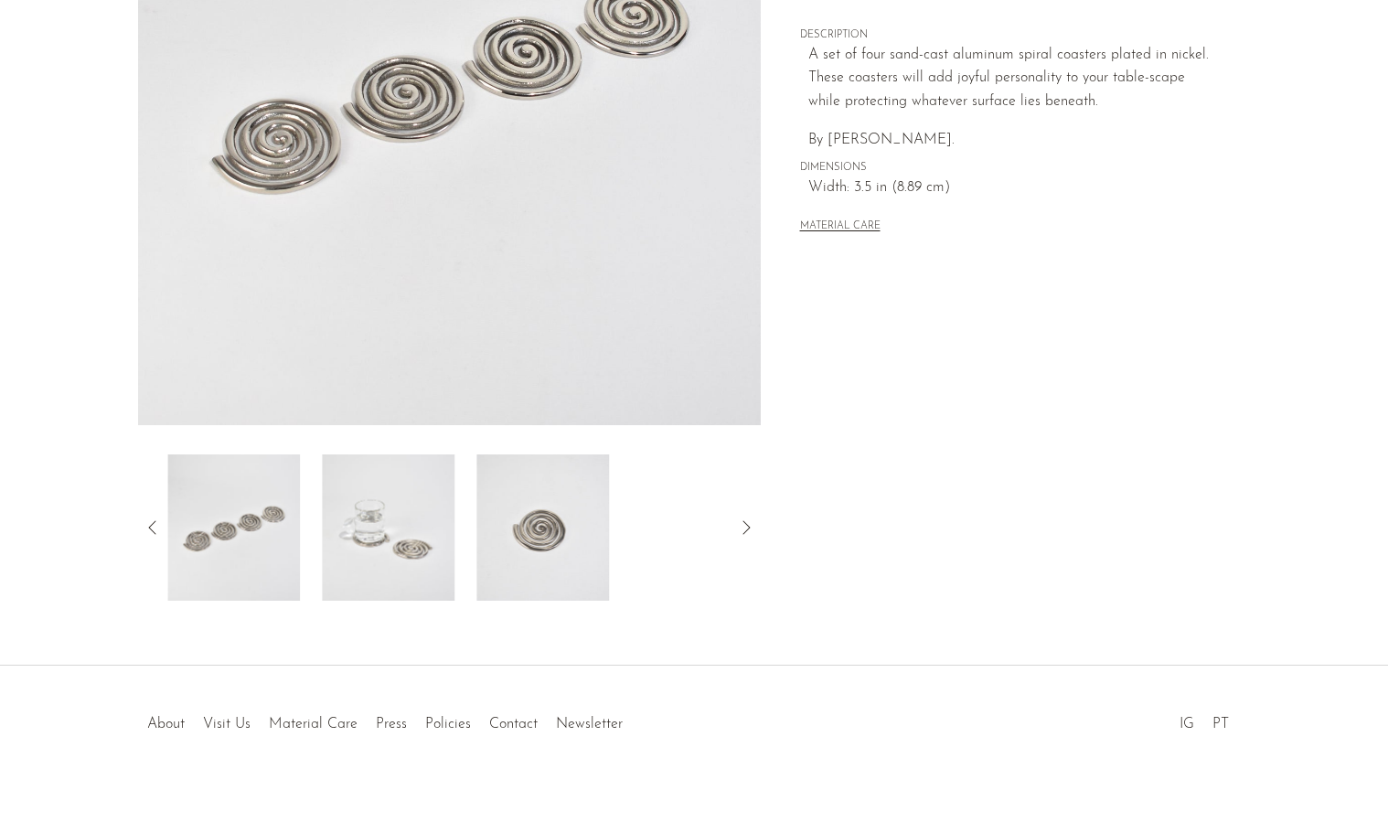
click at [472, 526] on div at bounding box center [449, 527] width 564 height 146
click at [517, 505] on img at bounding box center [542, 527] width 133 height 146
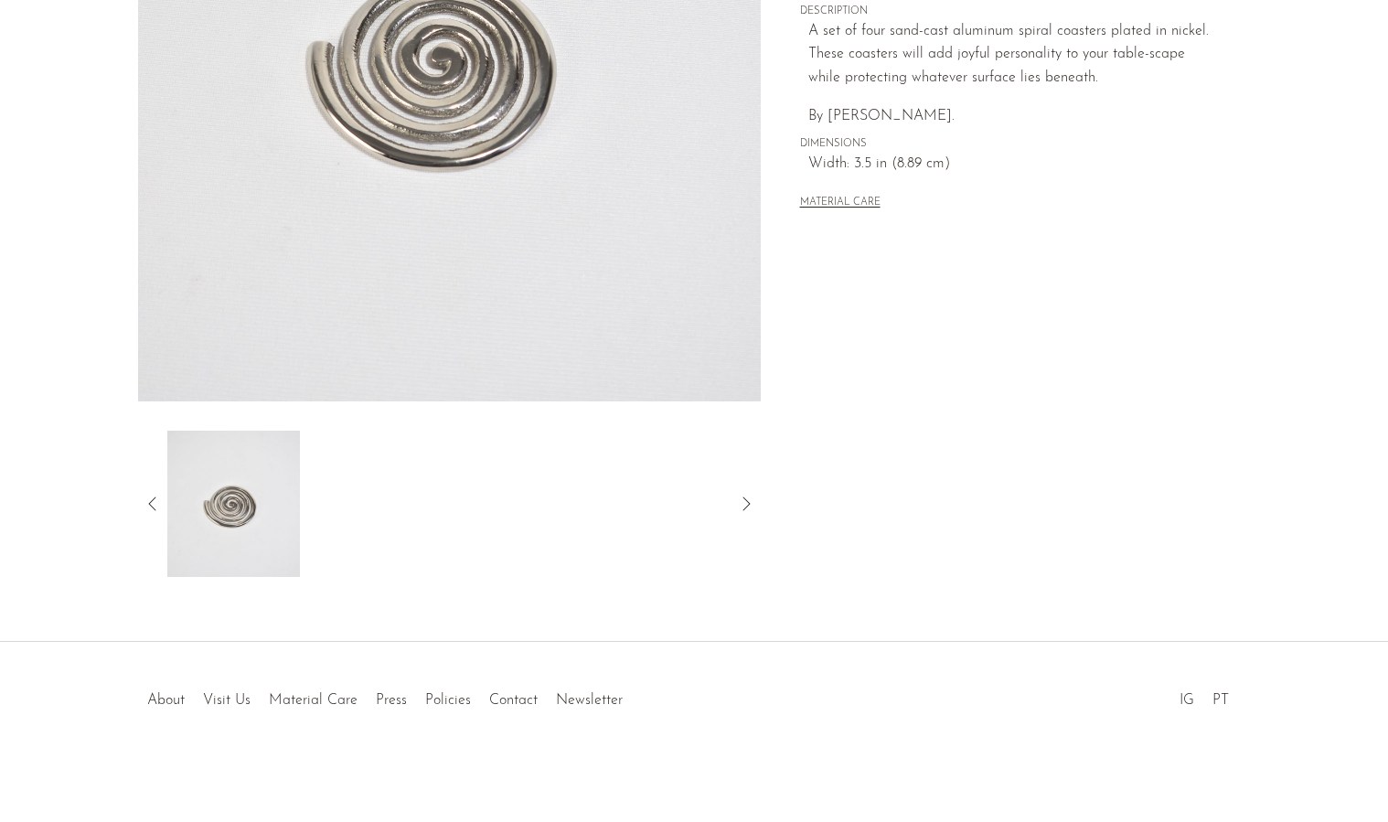
scroll to position [131, 0]
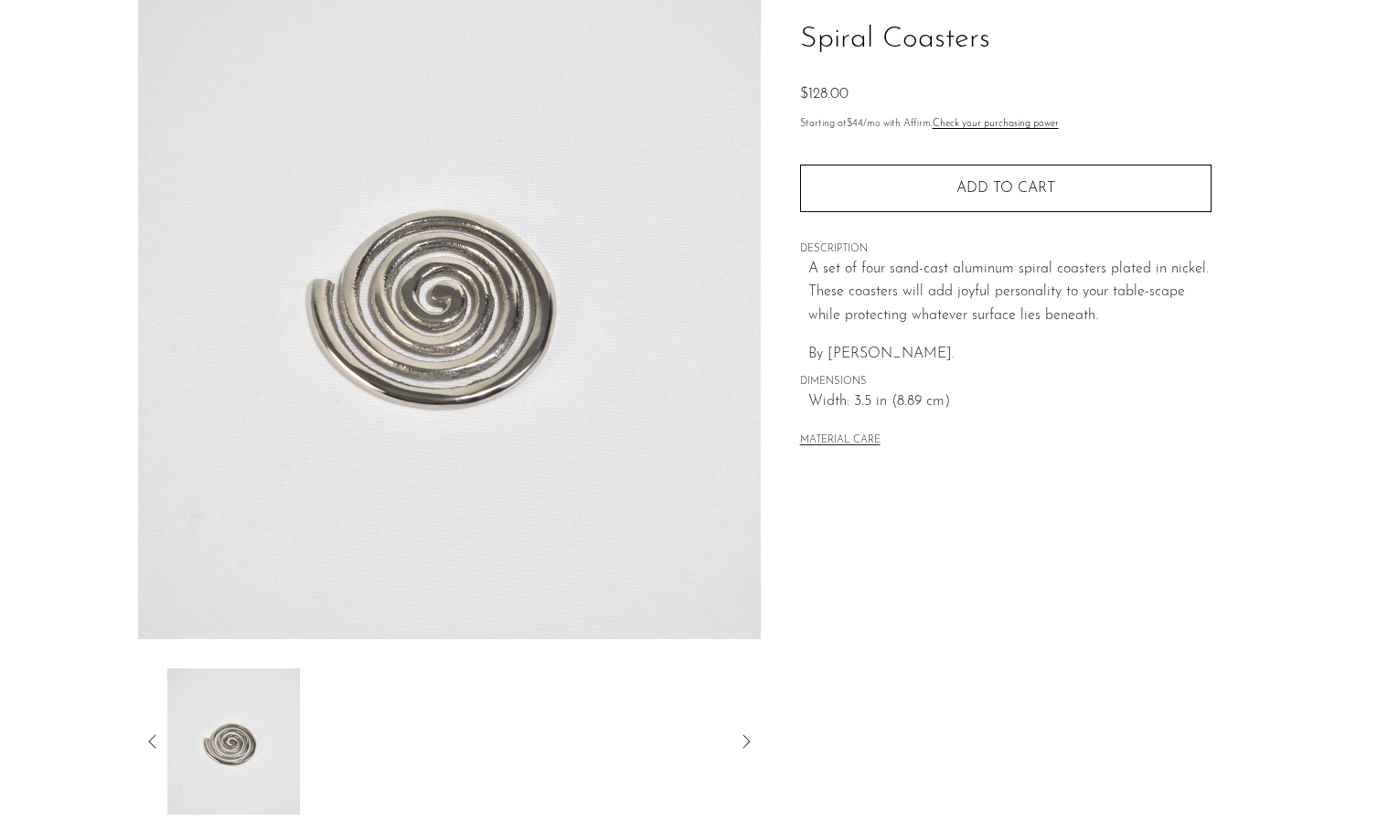
click at [871, 353] on span "By Sophie Lou Jacobsen." at bounding box center [881, 354] width 146 height 15
drag, startPoint x: 957, startPoint y: 354, endPoint x: 787, endPoint y: 350, distance: 169.2
click at [787, 350] on div "Collections New Arrivals Spiral Coasters $128.00 Starting at $44 /mo with Affir…" at bounding box center [1005, 383] width 489 height 861
click at [1083, 458] on div "Collections New Arrivals Spiral Coasters $128.00 Starting at $44 /mo with Affir…" at bounding box center [1006, 217] width 412 height 528
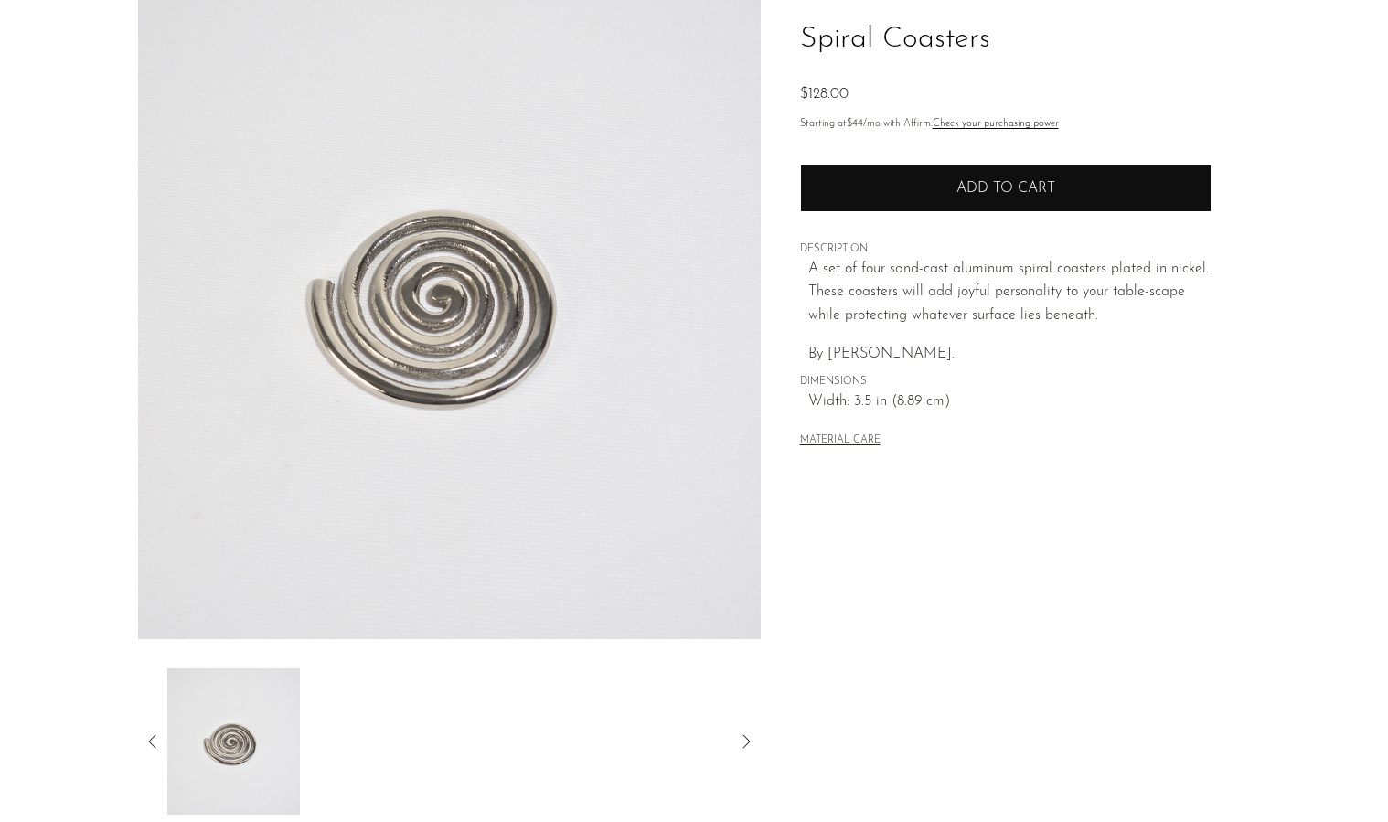
click at [947, 195] on button "Add to cart" at bounding box center [1006, 189] width 412 height 48
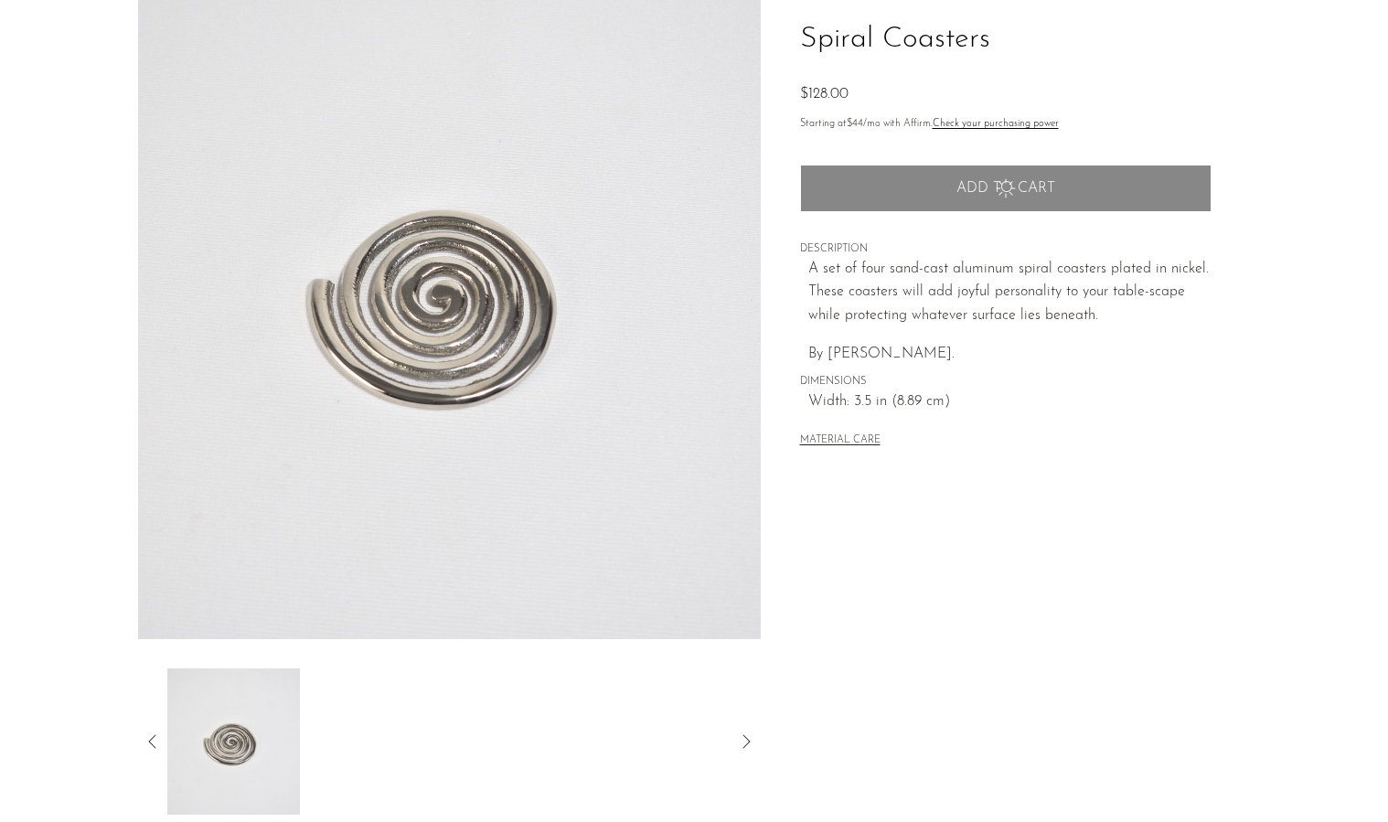
scroll to position [0, 0]
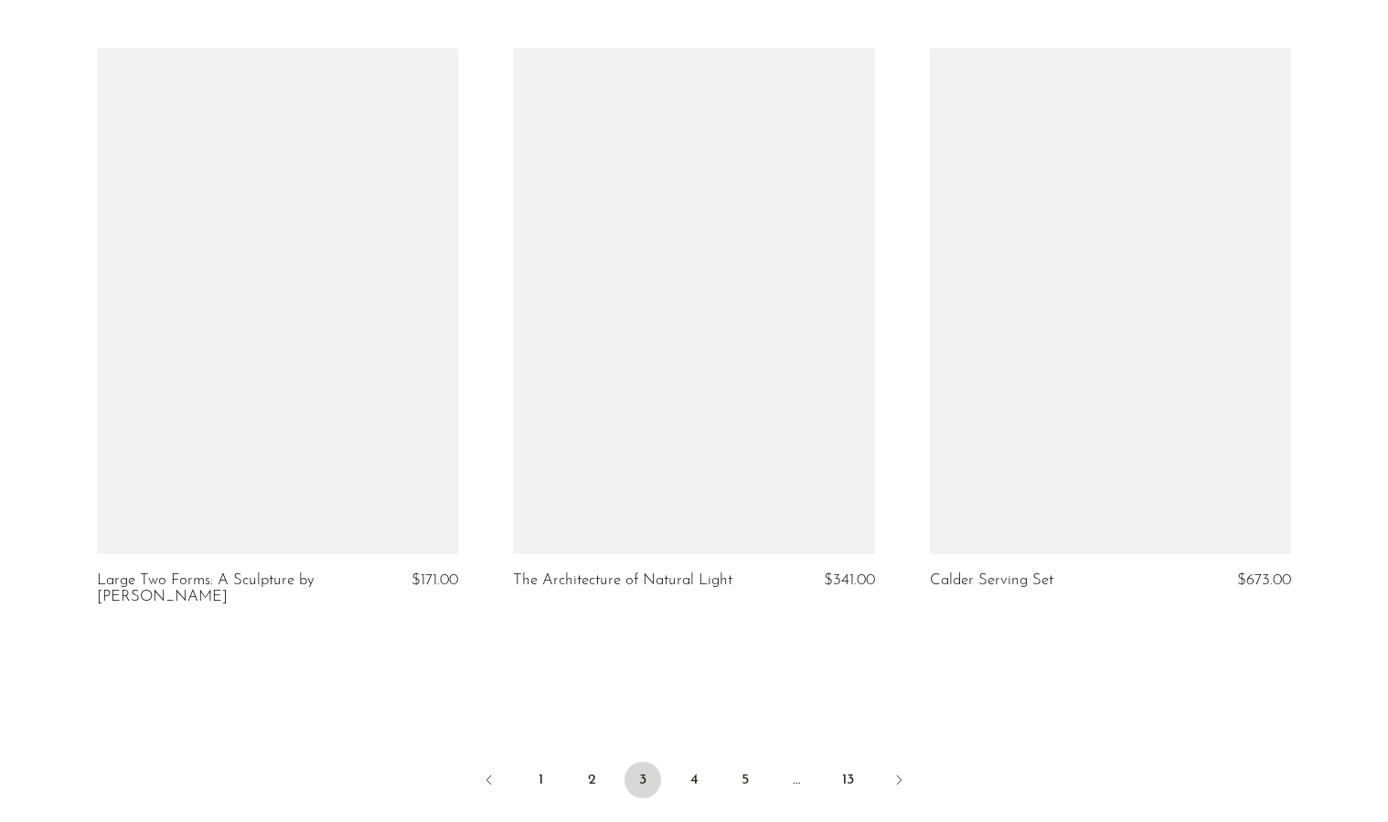
scroll to position [6595, 0]
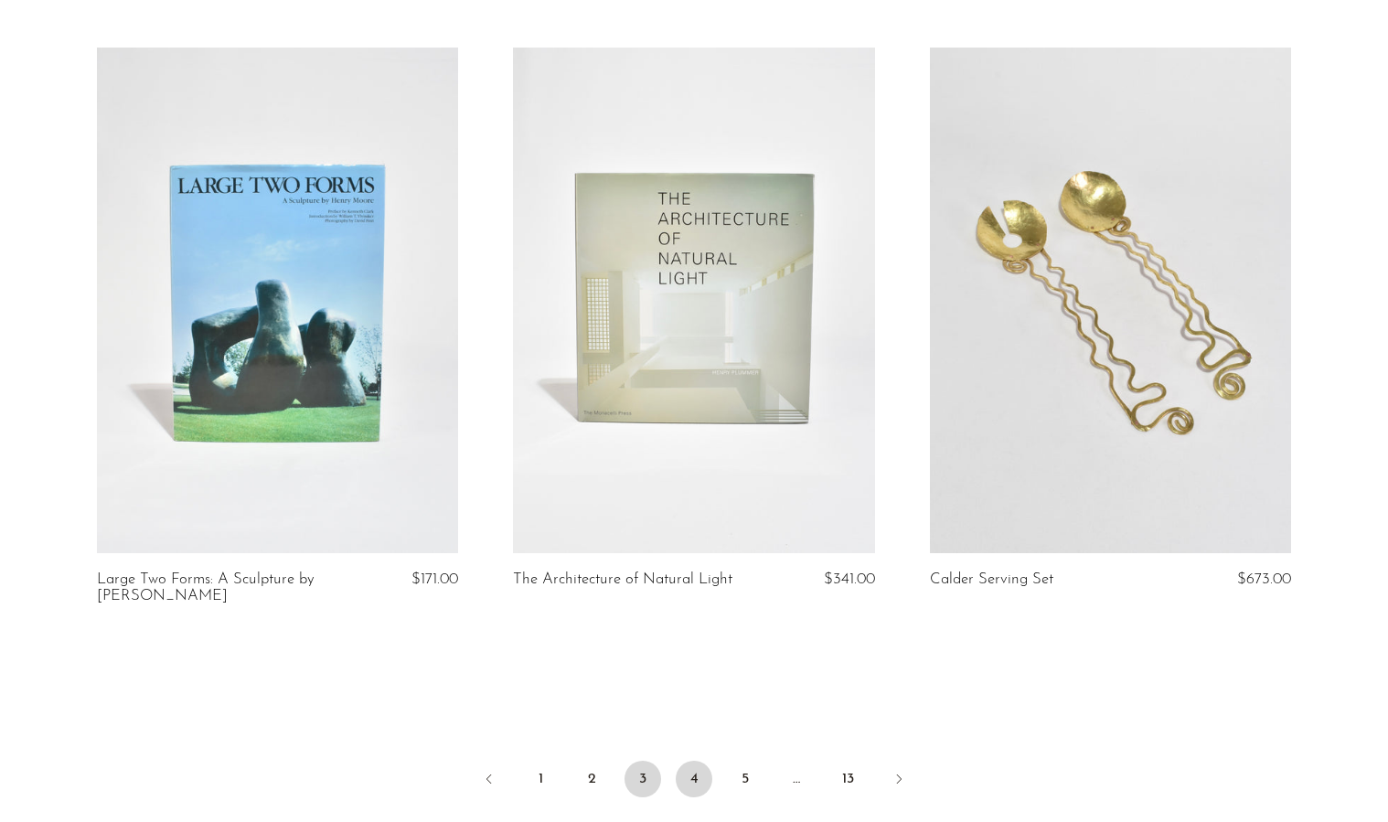
click at [695, 761] on link "4" at bounding box center [694, 779] width 37 height 37
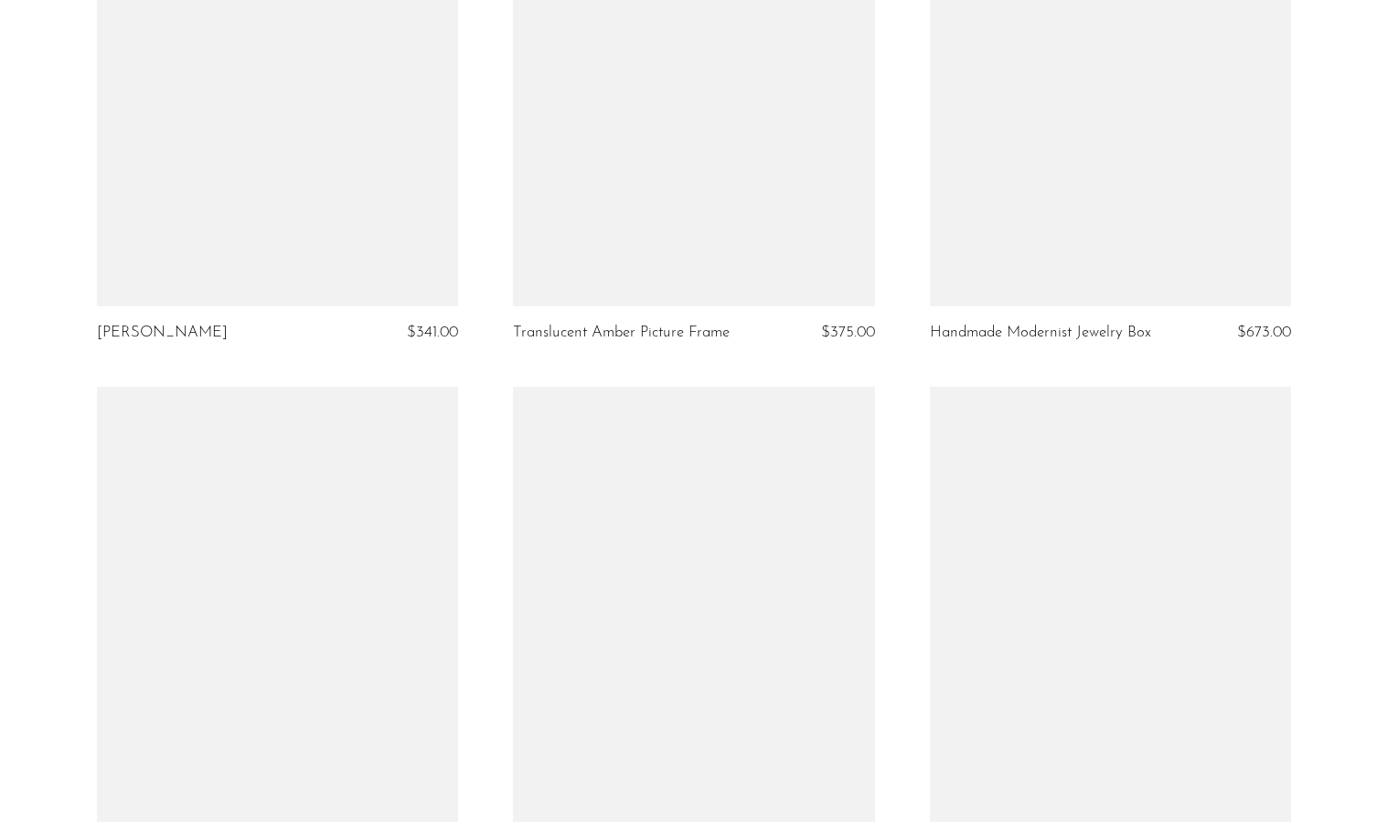
scroll to position [6280, 0]
